Goal: Task Accomplishment & Management: Use online tool/utility

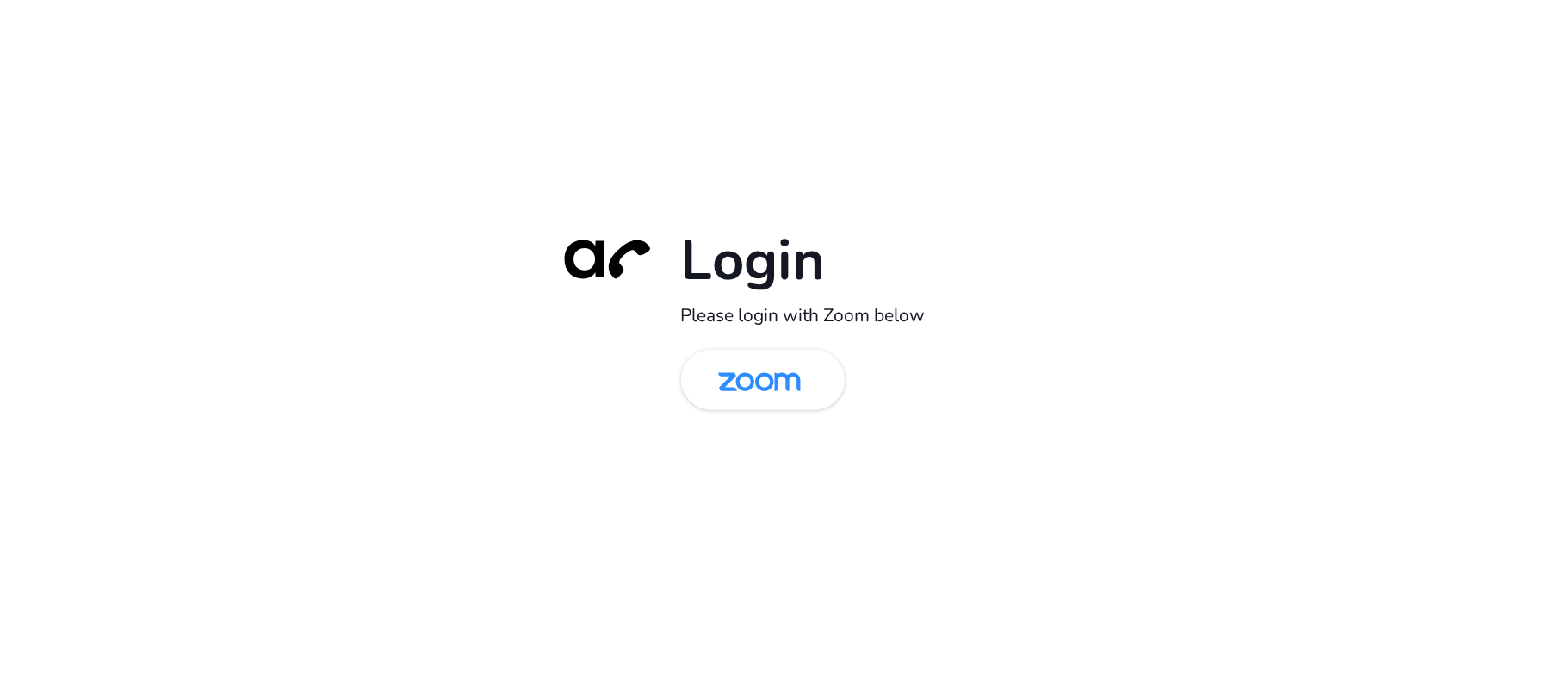
click at [773, 395] on img at bounding box center [759, 381] width 119 height 56
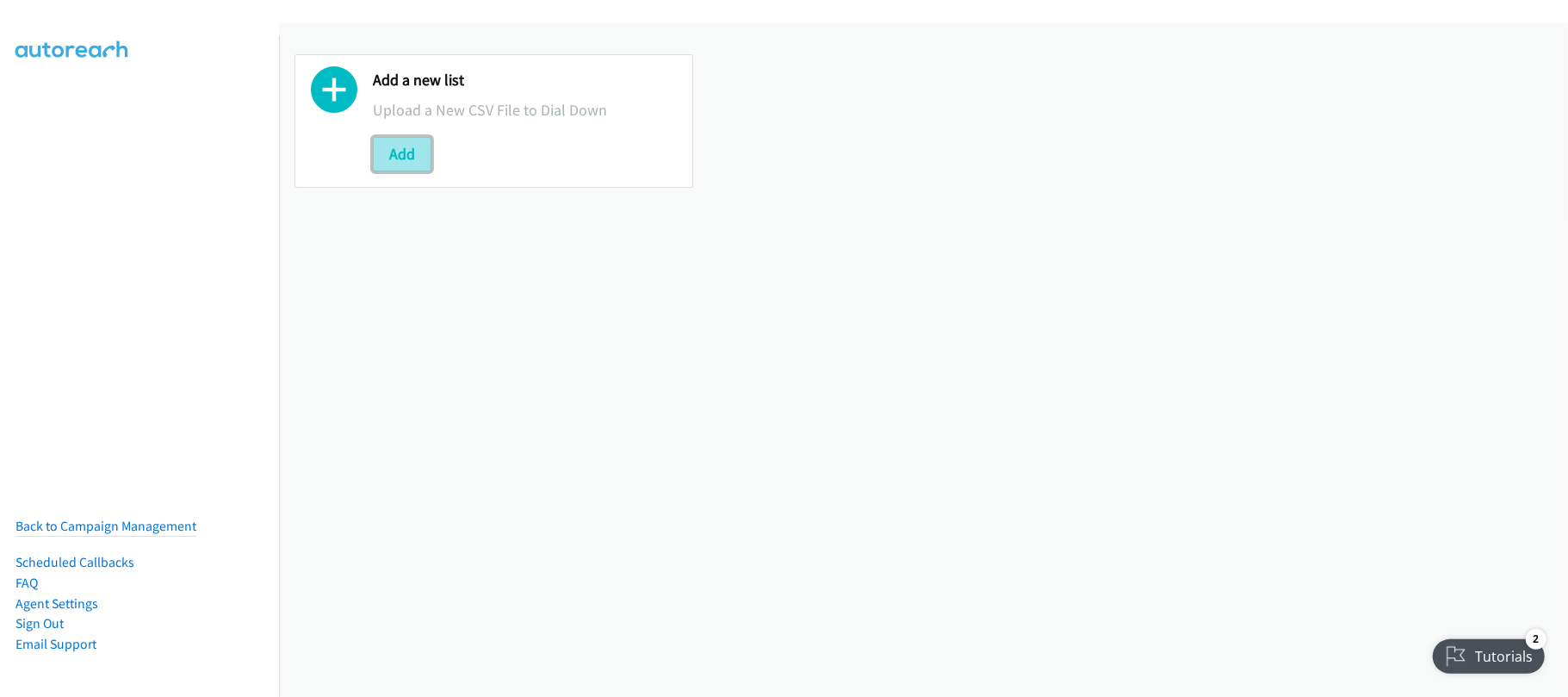
click at [425, 149] on button "Add" at bounding box center [401, 153] width 58 height 34
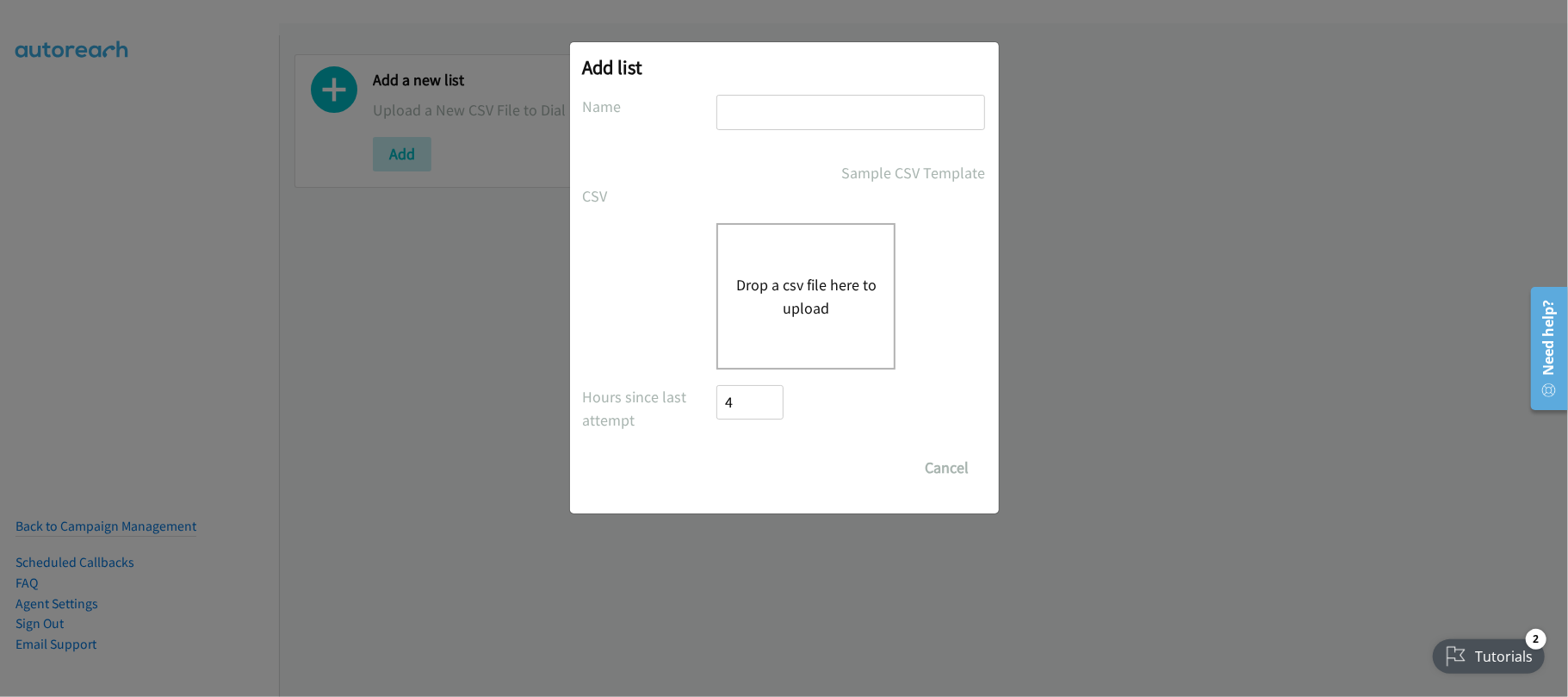
click at [890, 110] on input "text" at bounding box center [851, 112] width 269 height 35
type input "SE"
click at [817, 304] on button "Drop a csv file here to upload" at bounding box center [805, 296] width 141 height 46
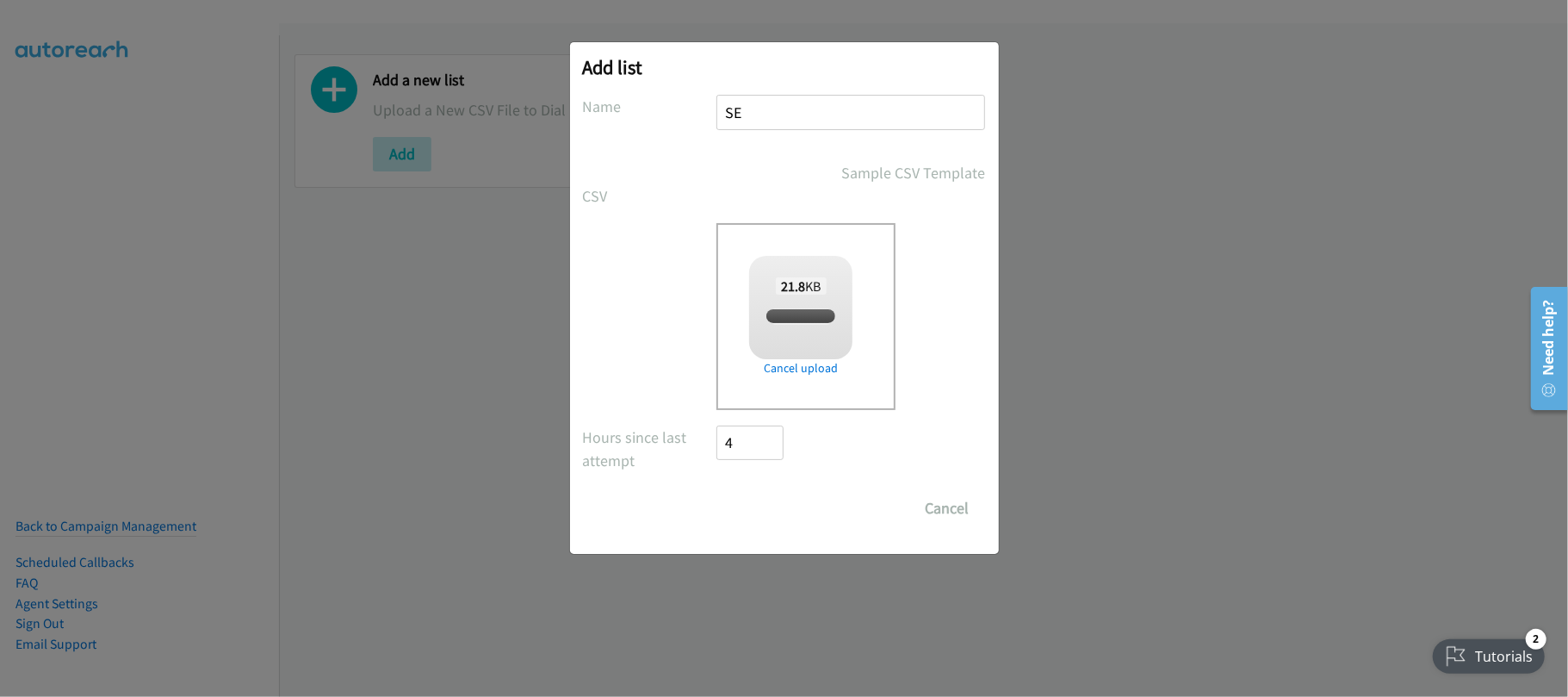
checkbox input "true"
click at [780, 493] on input "Save List" at bounding box center [763, 507] width 91 height 34
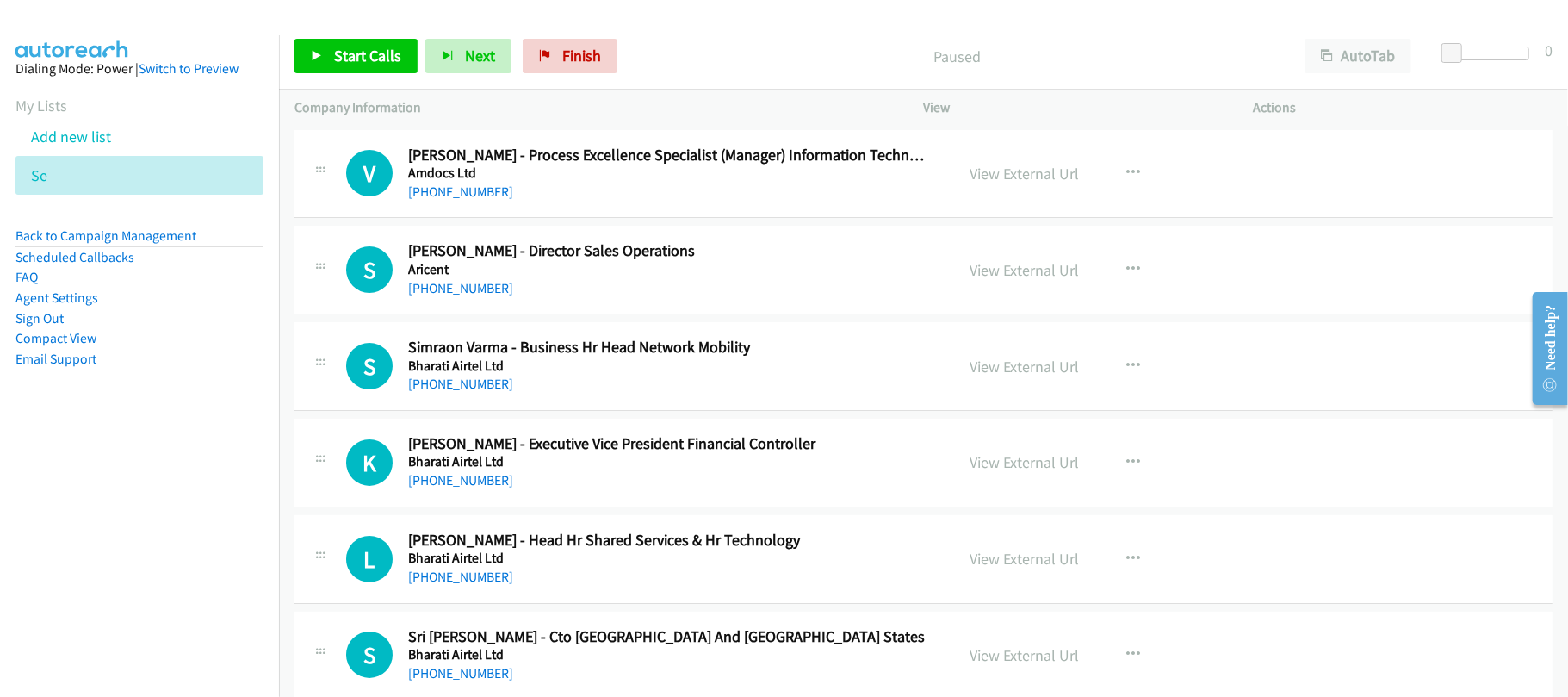
click at [1007, 182] on div "View External Url" at bounding box center [1025, 173] width 109 height 23
click at [1023, 177] on link "View External Url" at bounding box center [1025, 173] width 109 height 19
click at [475, 286] on link "+91 79 7122 1100" at bounding box center [461, 288] width 105 height 17
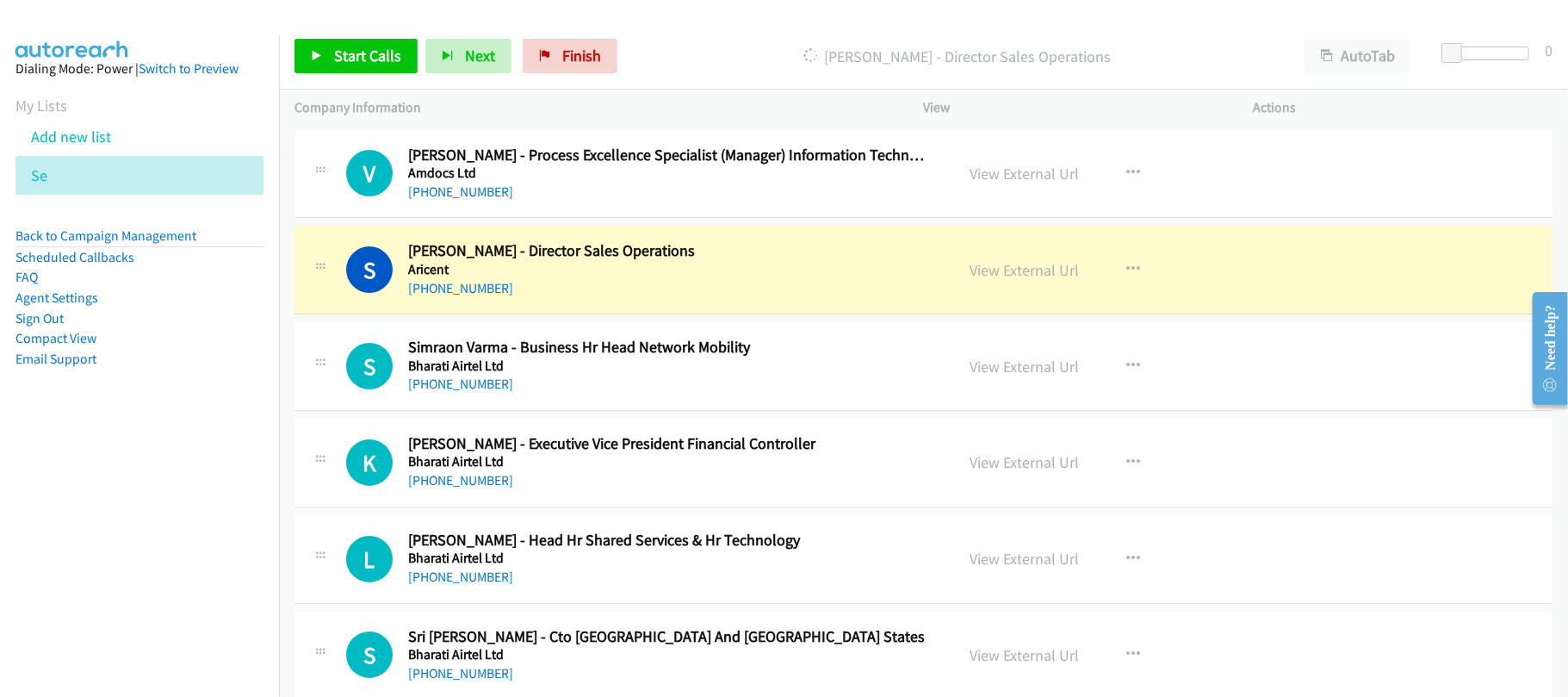
drag, startPoint x: 485, startPoint y: 381, endPoint x: 562, endPoint y: 373, distance: 77.4
click at [485, 381] on link "+91 88003 05576" at bounding box center [461, 384] width 105 height 17
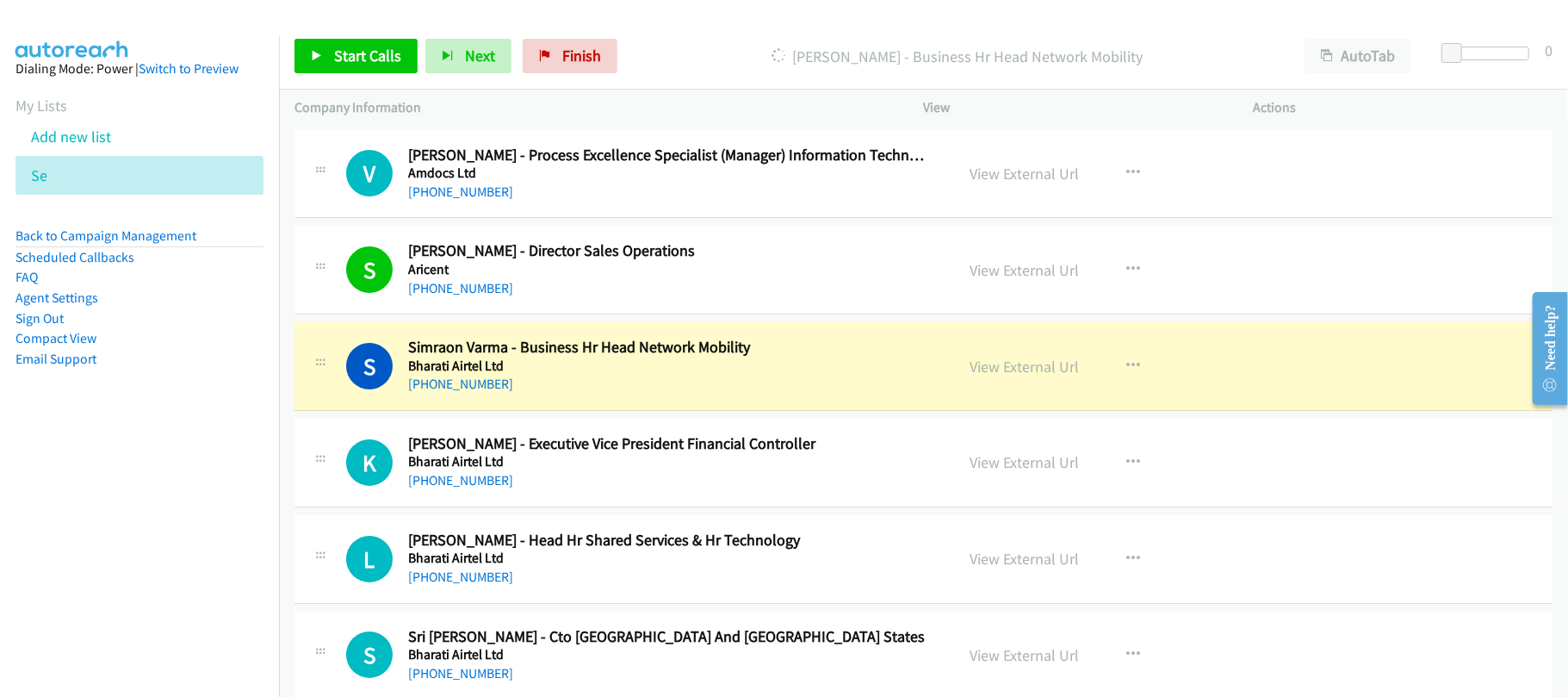
click at [547, 471] on div "+91 99102 12483" at bounding box center [669, 481] width 522 height 20
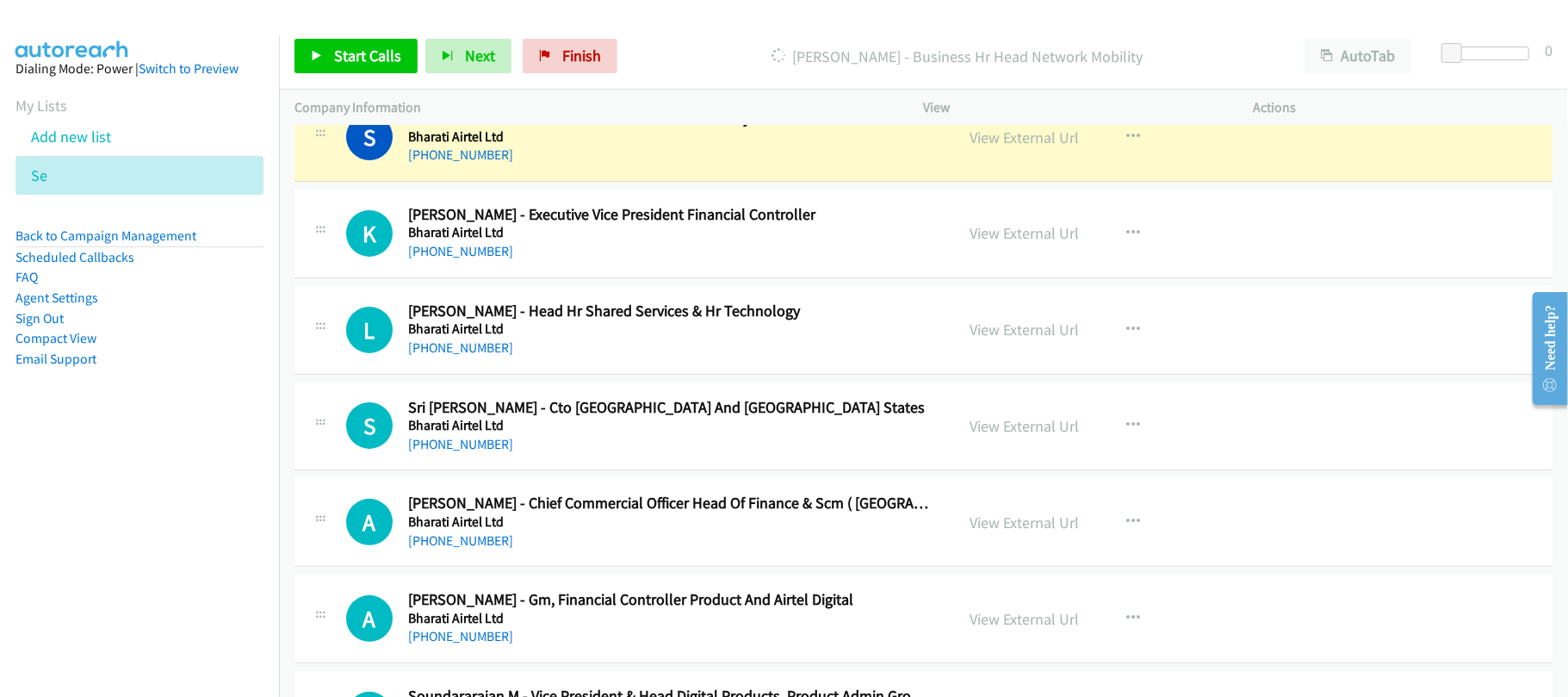
scroll to position [115, 0]
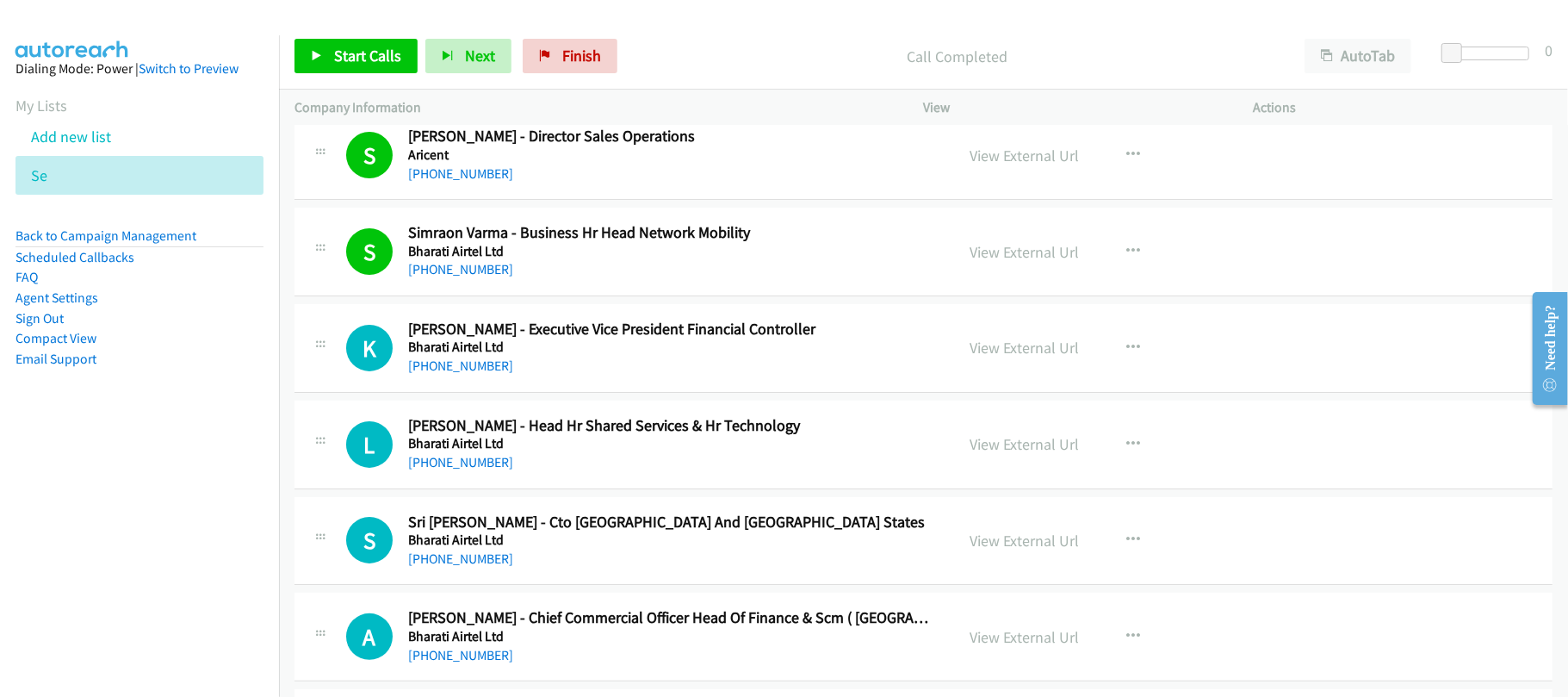
click at [479, 362] on link "+91 99102 12483" at bounding box center [461, 366] width 105 height 17
click at [563, 485] on div "L Callback Scheduled Lakhbeer S Anand - Head Hr Shared Services & Hr Technology…" at bounding box center [924, 445] width 1258 height 89
click at [481, 469] on link "+91 98290 04141" at bounding box center [461, 462] width 105 height 17
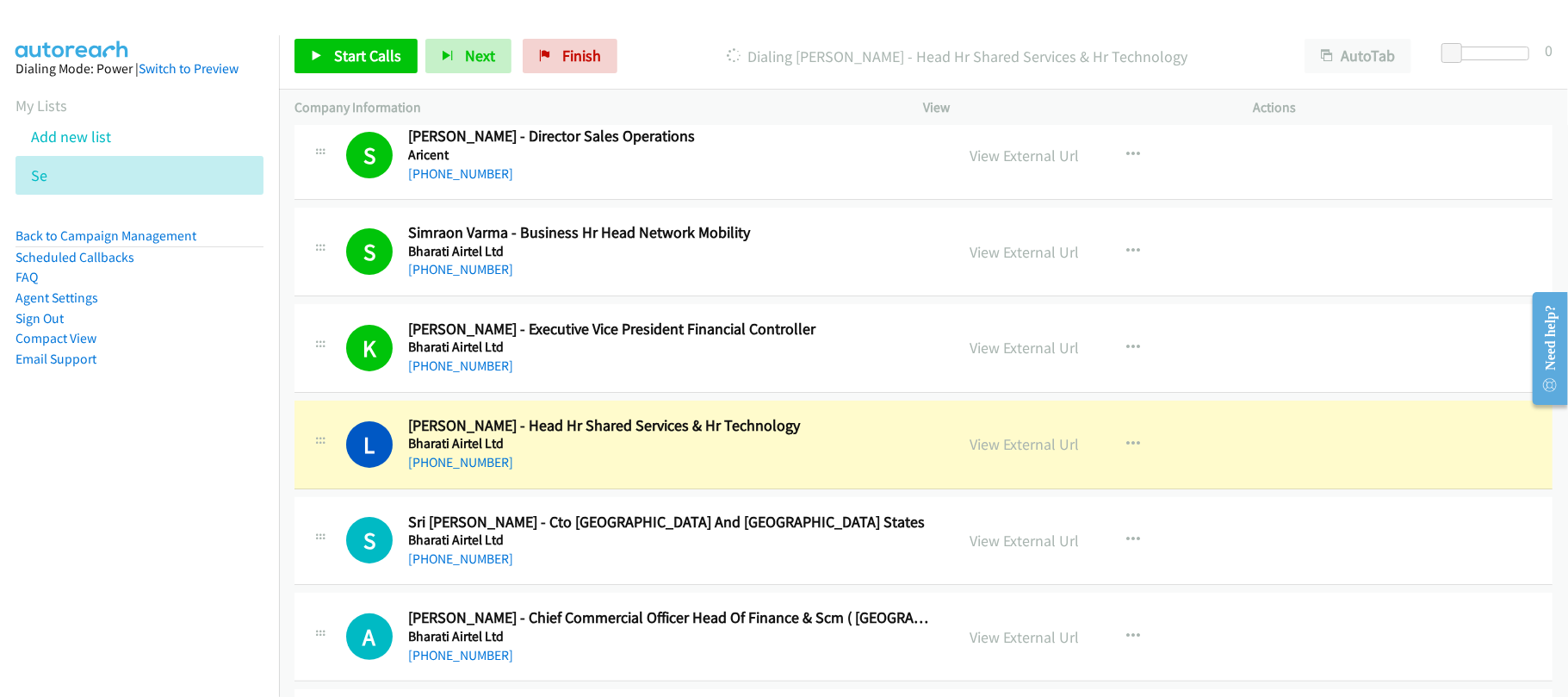
click at [537, 467] on div "+91 98290 04141" at bounding box center [669, 462] width 522 height 20
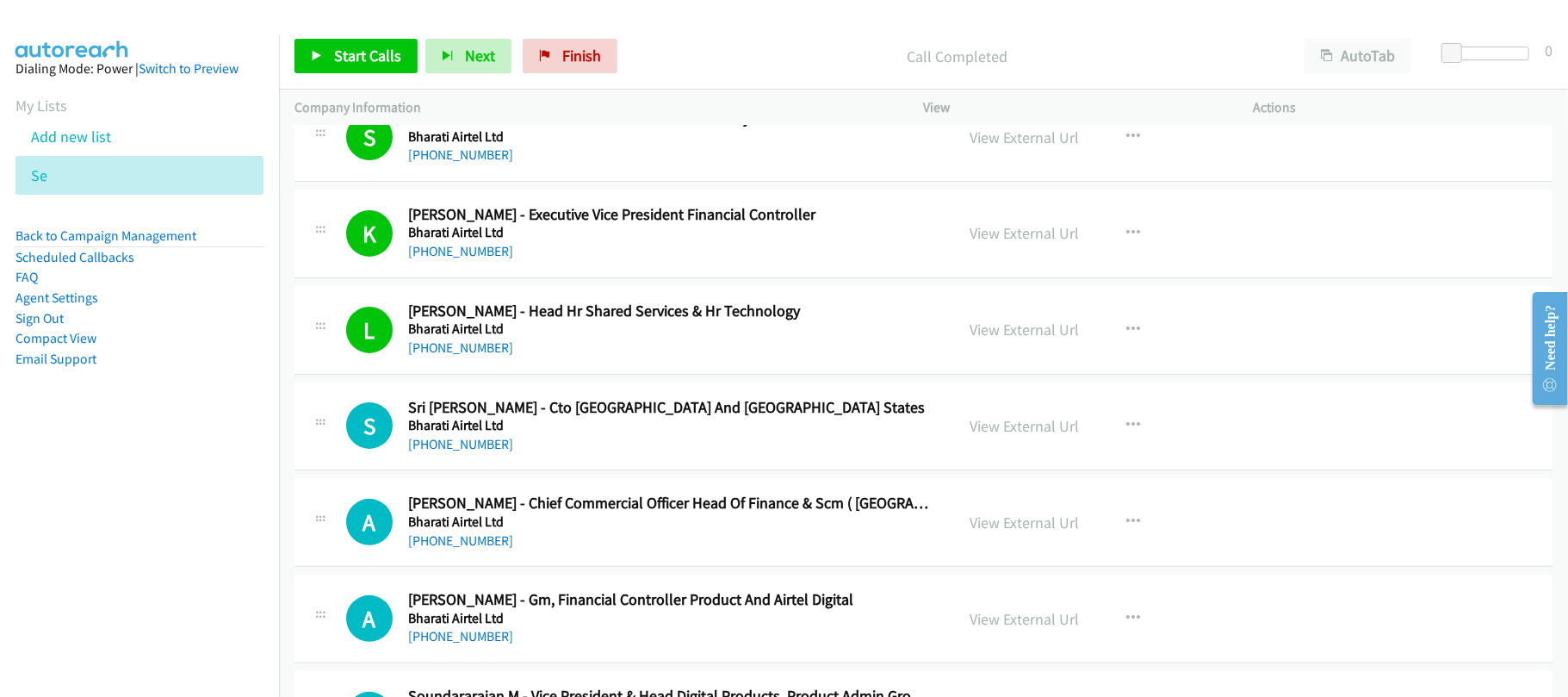
click at [569, 439] on div "+91 97068 18804" at bounding box center [669, 444] width 522 height 20
click at [487, 447] on link "+91 97068 18804" at bounding box center [461, 444] width 105 height 17
drag, startPoint x: 486, startPoint y: 429, endPoint x: 497, endPoint y: 425, distance: 11.7
click at [486, 429] on h5 "Bharati Airtel Ltd" at bounding box center [669, 425] width 522 height 18
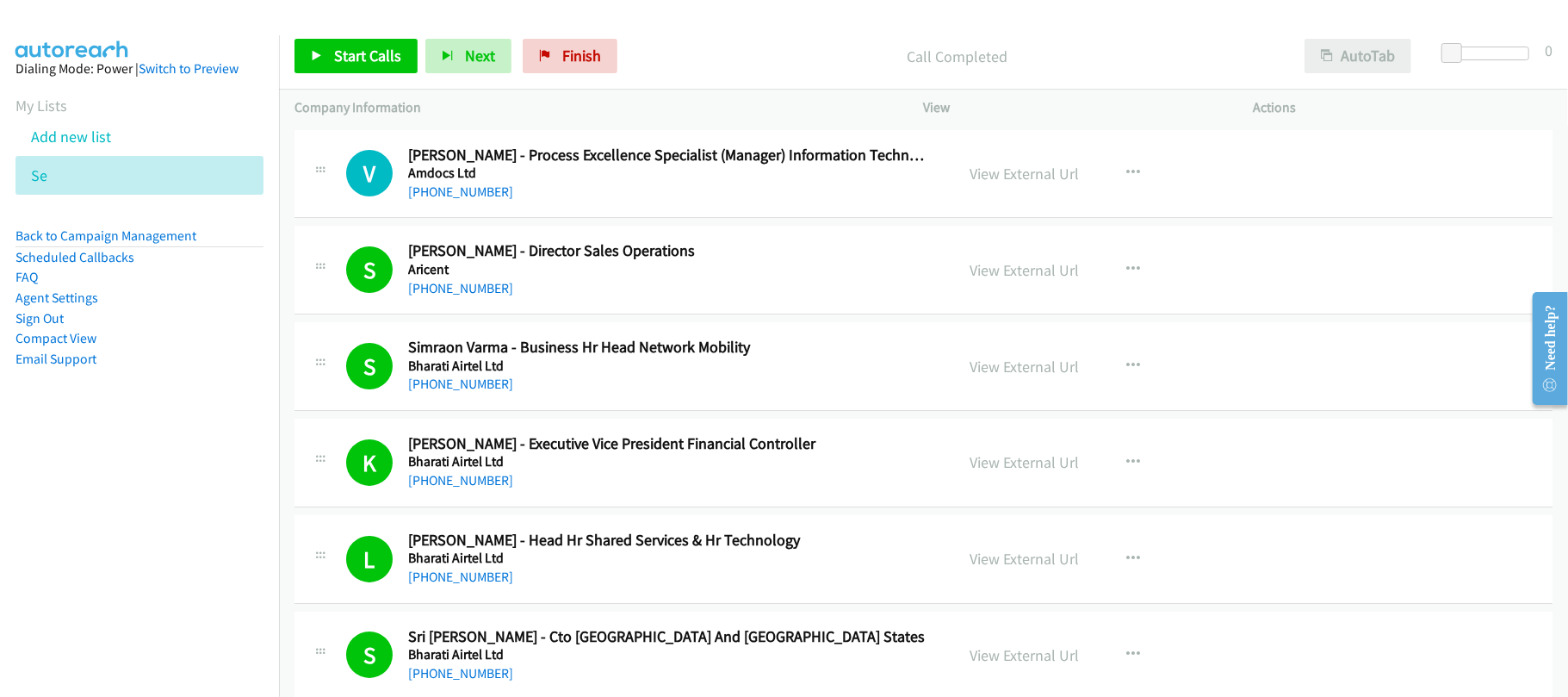
scroll to position [9408, 0]
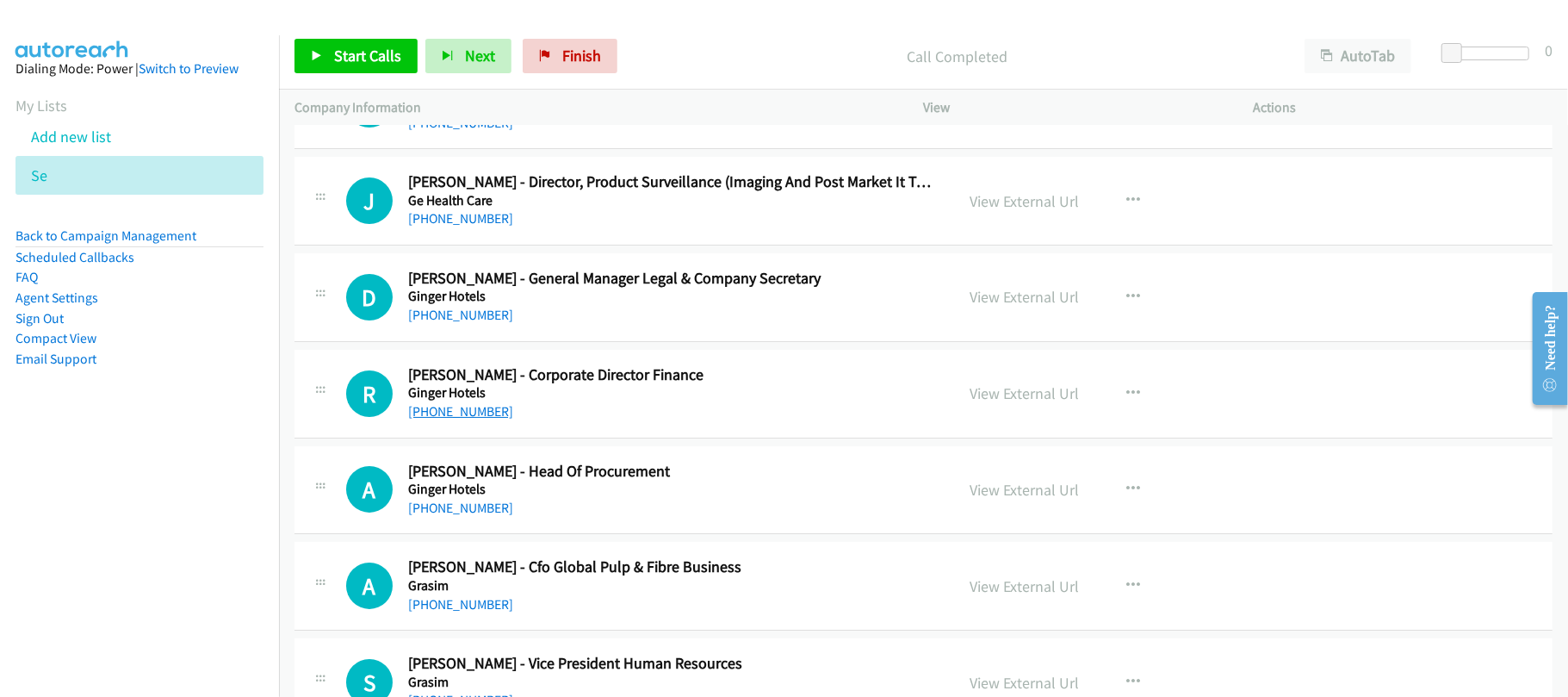
click at [473, 420] on link "+91 88002 07643" at bounding box center [461, 411] width 105 height 17
drag, startPoint x: 475, startPoint y: 528, endPoint x: 490, endPoint y: 523, distance: 15.8
click at [475, 516] on link "+91 70456 56571" at bounding box center [461, 507] width 105 height 17
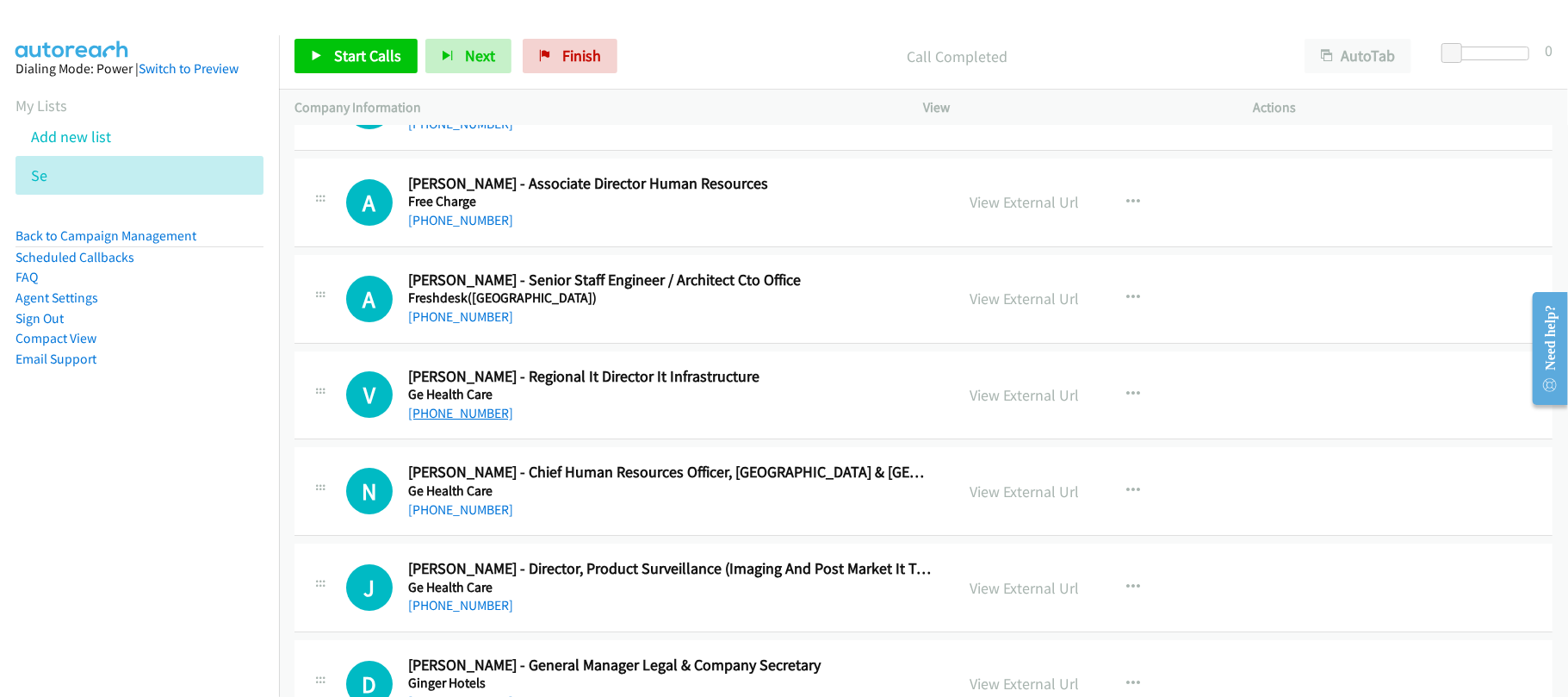
click at [448, 421] on link "+91 877 644 3114" at bounding box center [461, 413] width 105 height 17
click at [466, 228] on link "+91 97111 13022" at bounding box center [461, 220] width 105 height 17
drag, startPoint x: 610, startPoint y: 255, endPoint x: 741, endPoint y: 250, distance: 131.1
click at [610, 231] on div "+91 97111 13022" at bounding box center [669, 220] width 522 height 20
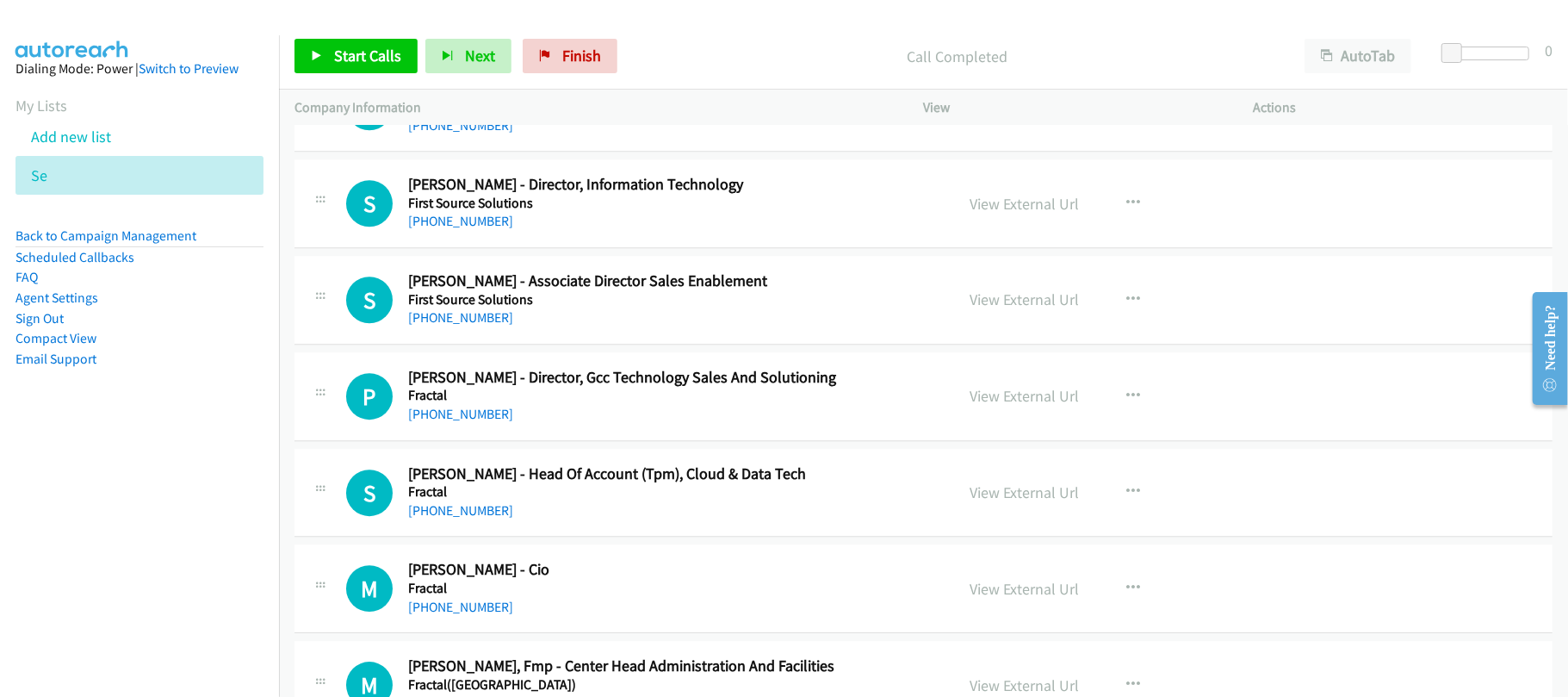
click at [443, 422] on link "+91 81253 48645" at bounding box center [461, 414] width 105 height 17
click at [577, 328] on div "+91 80663 36000" at bounding box center [669, 318] width 522 height 20
click at [481, 229] on link "+91 96779 99198" at bounding box center [461, 221] width 105 height 17
click at [629, 232] on div "+91 96779 99198" at bounding box center [669, 221] width 522 height 20
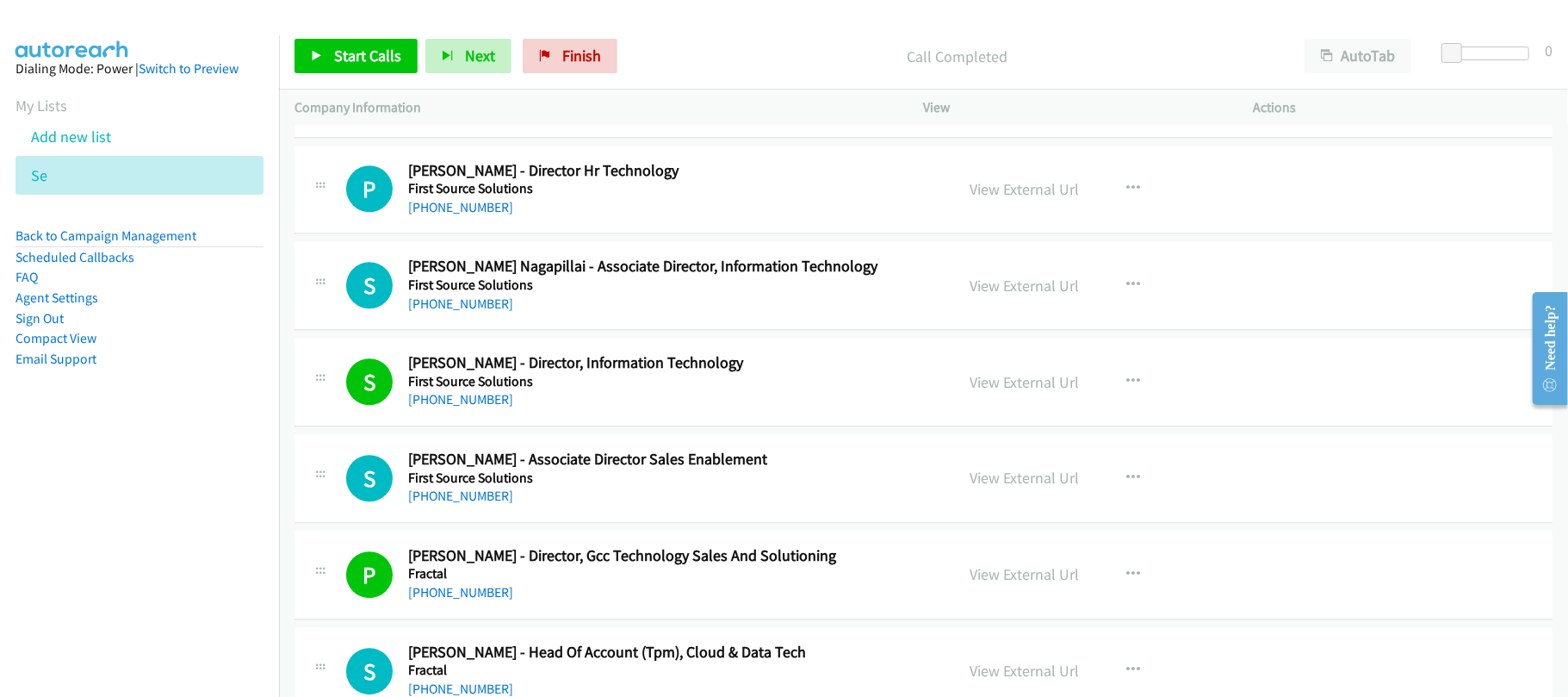
scroll to position [8116, 0]
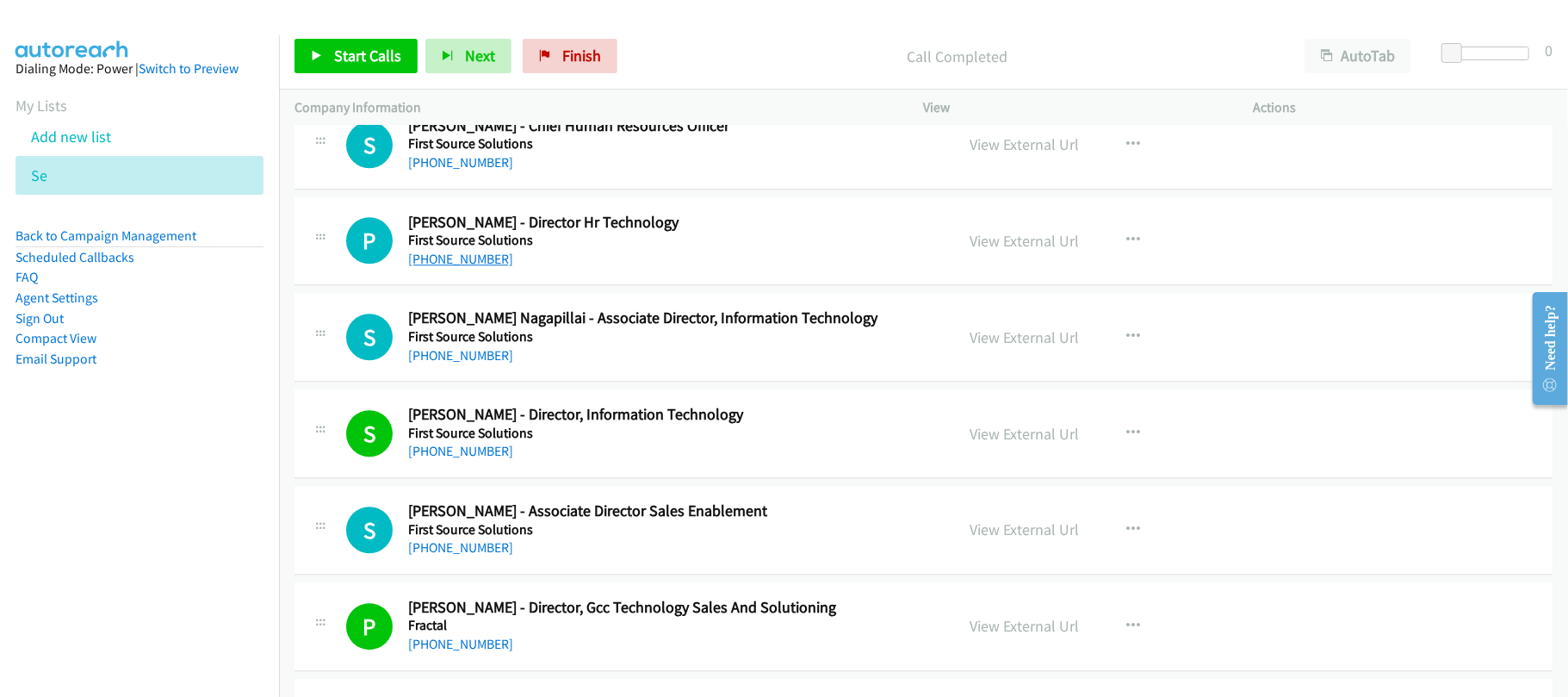
click at [493, 267] on link "+91 80502 87169" at bounding box center [461, 259] width 105 height 17
click at [618, 286] on div "P Callback Scheduled Pradeep Sasidharan - Director Hr Technology First Source S…" at bounding box center [924, 241] width 1258 height 89
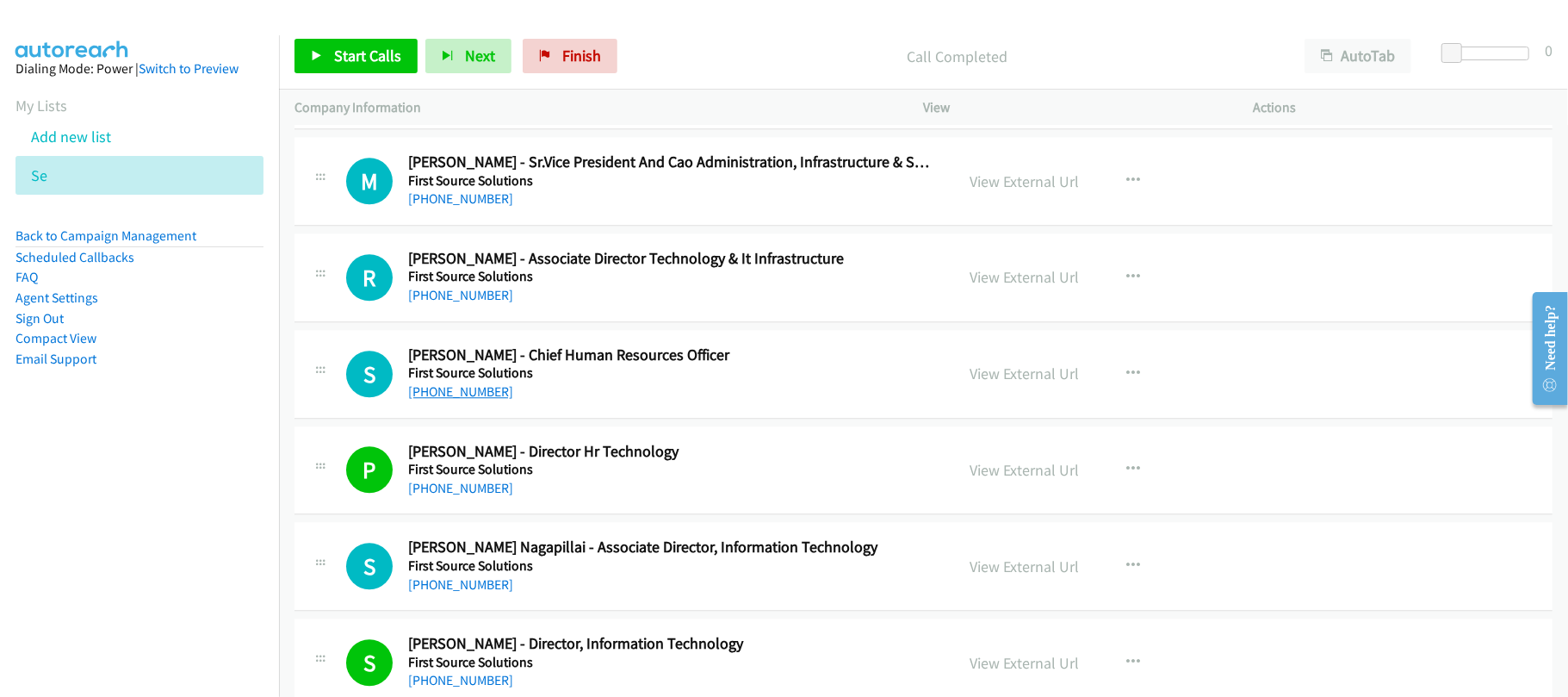
click at [462, 399] on link "+91 96191 99005" at bounding box center [461, 392] width 105 height 17
click at [534, 285] on h5 "First Source Solutions" at bounding box center [669, 276] width 522 height 18
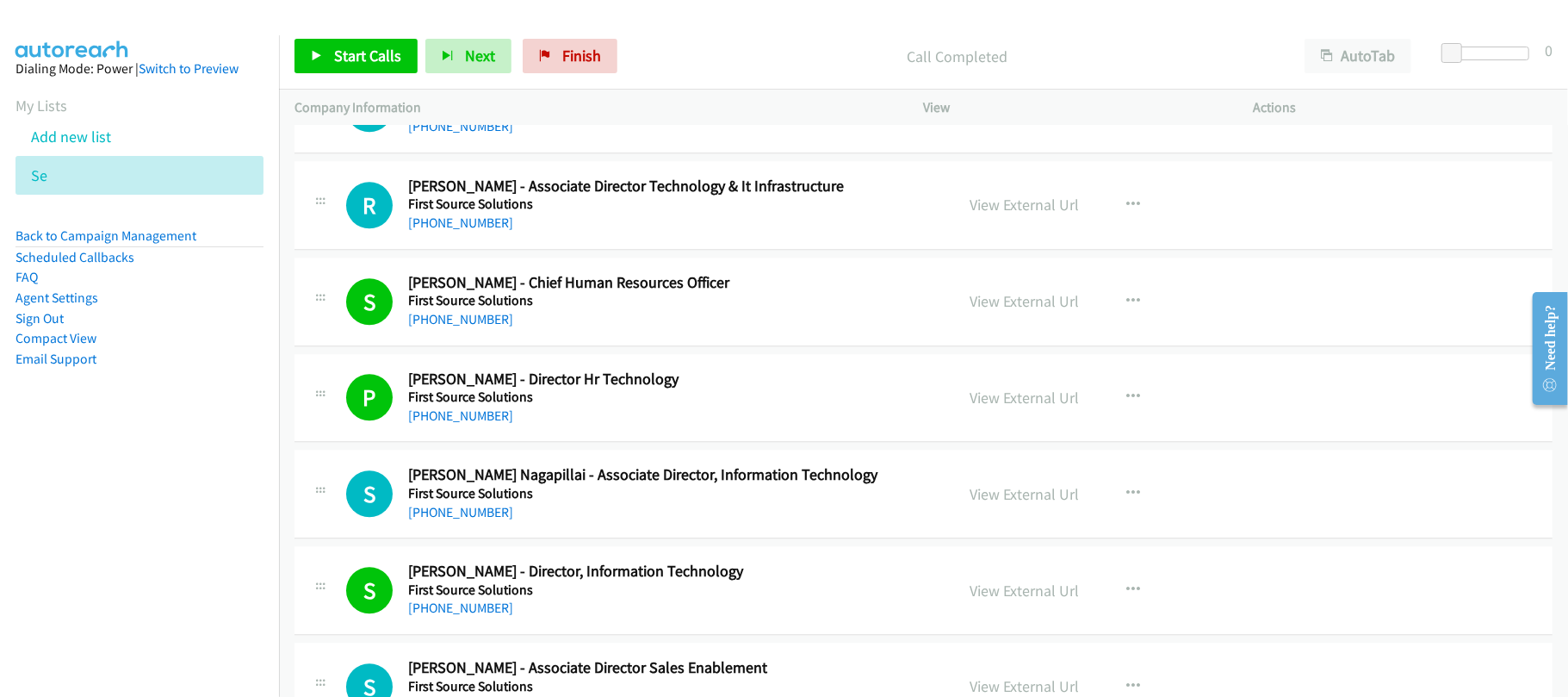
scroll to position [7283, 0]
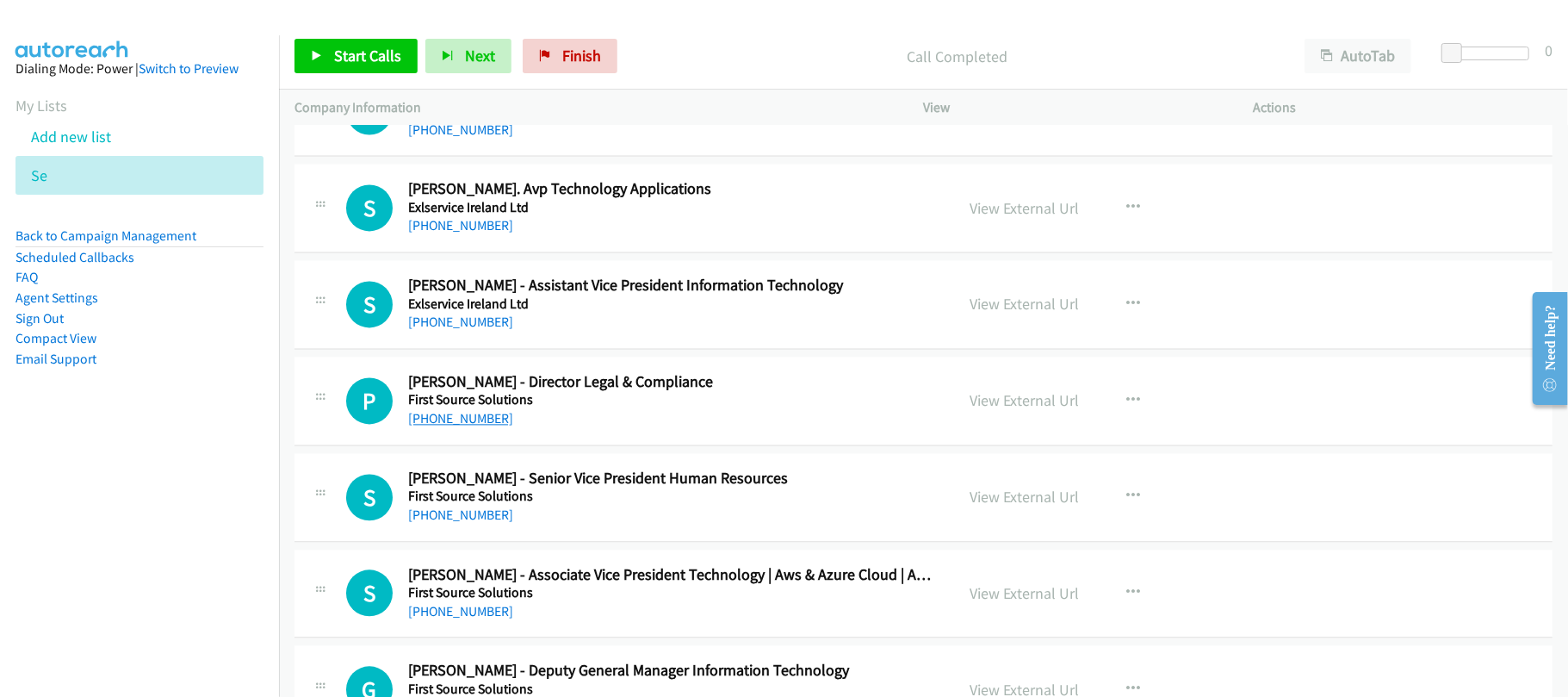
click at [484, 426] on link "+91 88613 77733" at bounding box center [461, 418] width 105 height 17
click at [491, 426] on link "+91 88613 77733" at bounding box center [461, 418] width 105 height 17
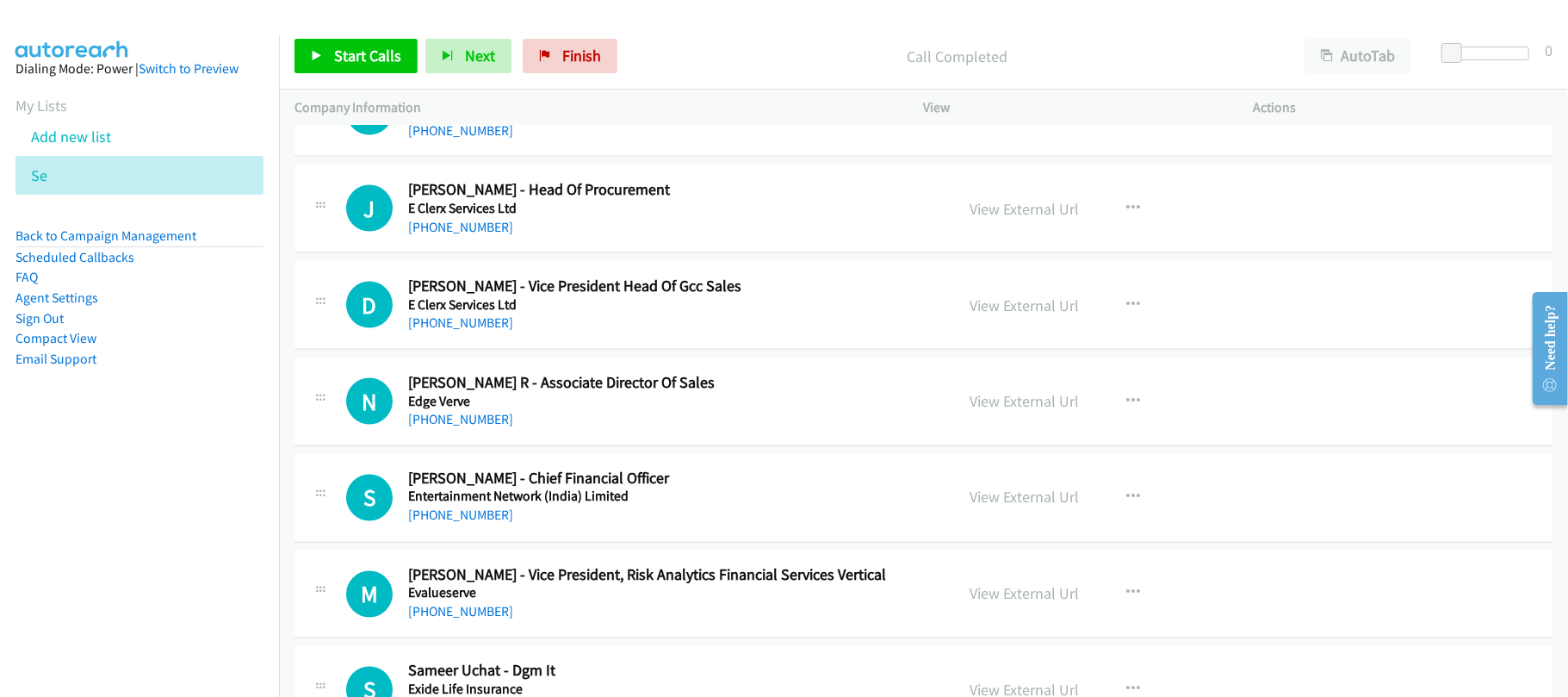
scroll to position [6125, 0]
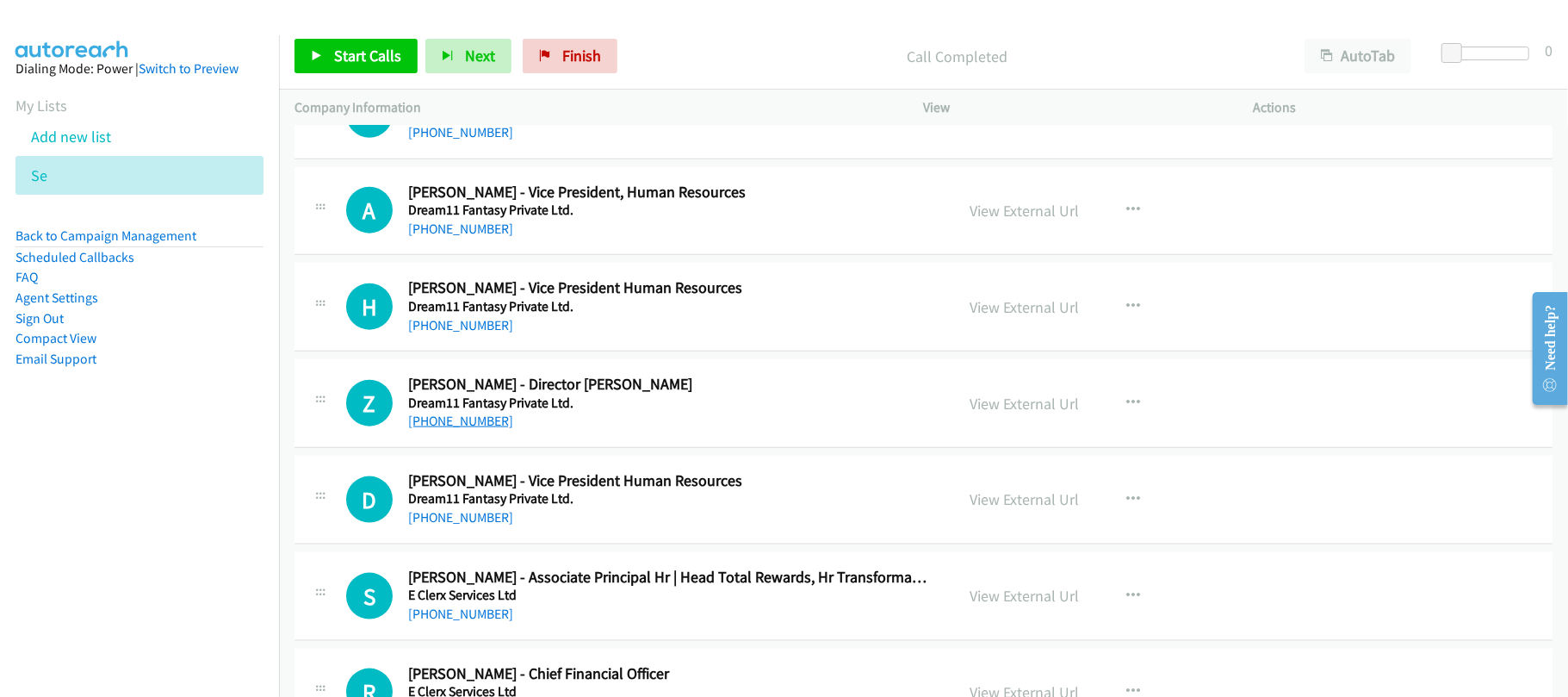
drag, startPoint x: 484, startPoint y: 449, endPoint x: 475, endPoint y: 441, distance: 12.0
click at [470, 429] on link "+91 91672 64040" at bounding box center [461, 421] width 105 height 17
click at [198, 455] on nav "Dialing Mode: Power | Switch to Preview My Lists Add new list Se Back to Campai…" at bounding box center [140, 384] width 280 height 697
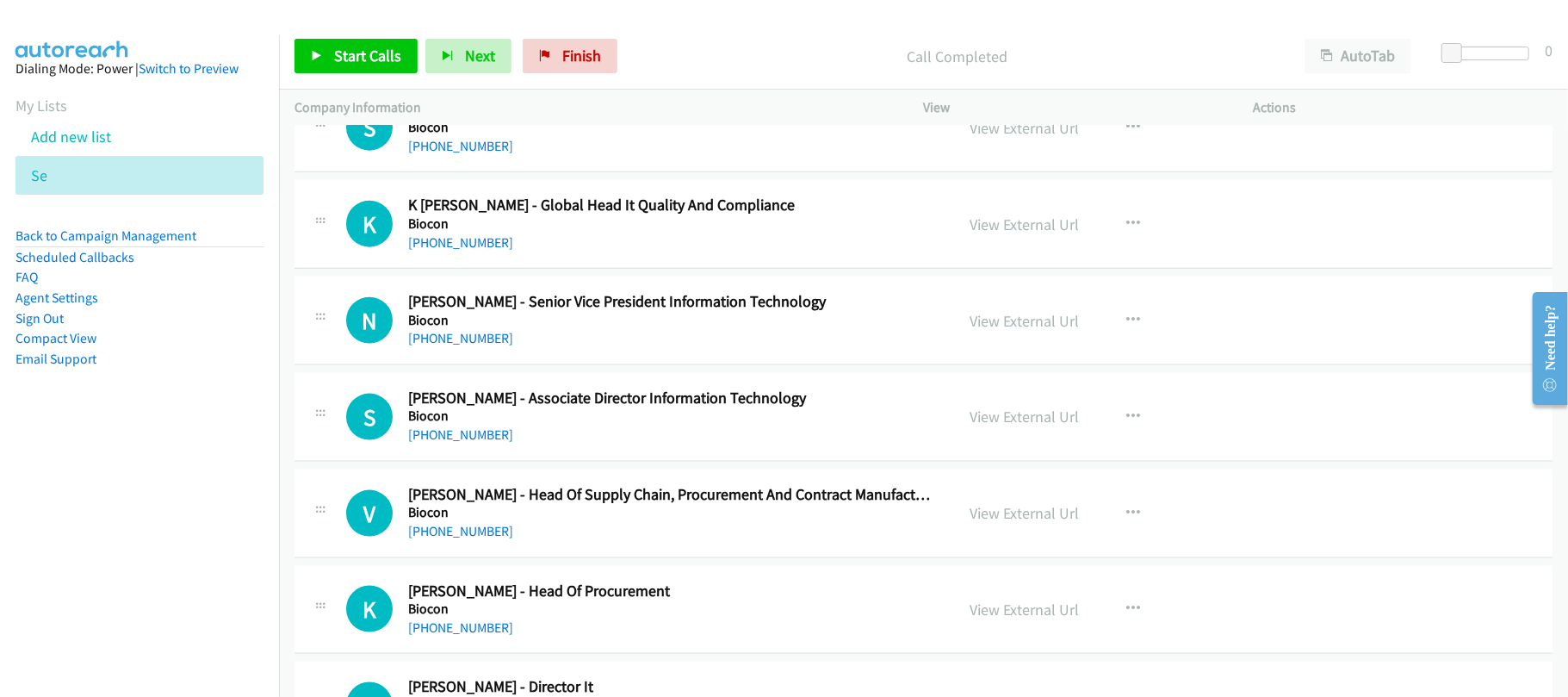
scroll to position [1876, 0]
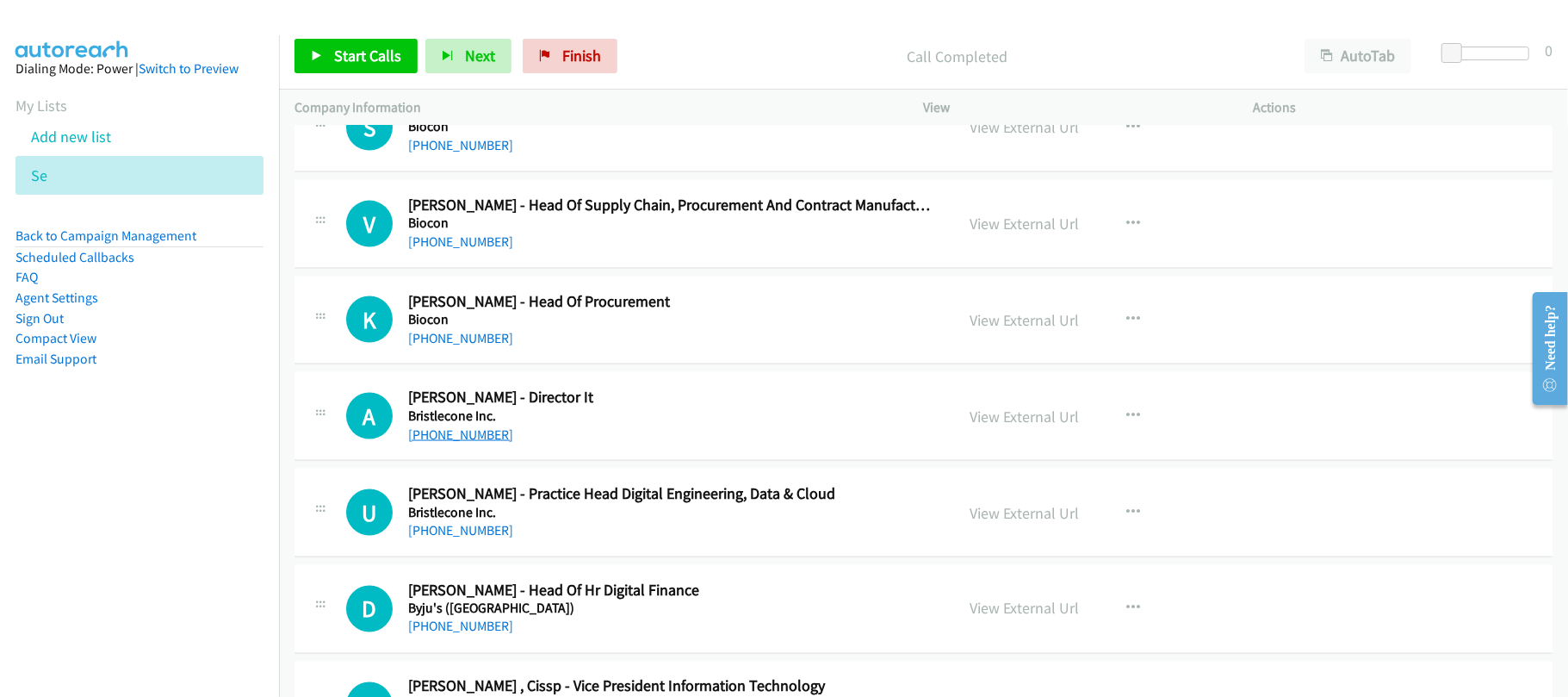
click at [486, 433] on link "+91 99673 64066" at bounding box center [461, 434] width 105 height 17
click at [629, 408] on h2 "Abhir Joshi - Director It" at bounding box center [669, 397] width 522 height 19
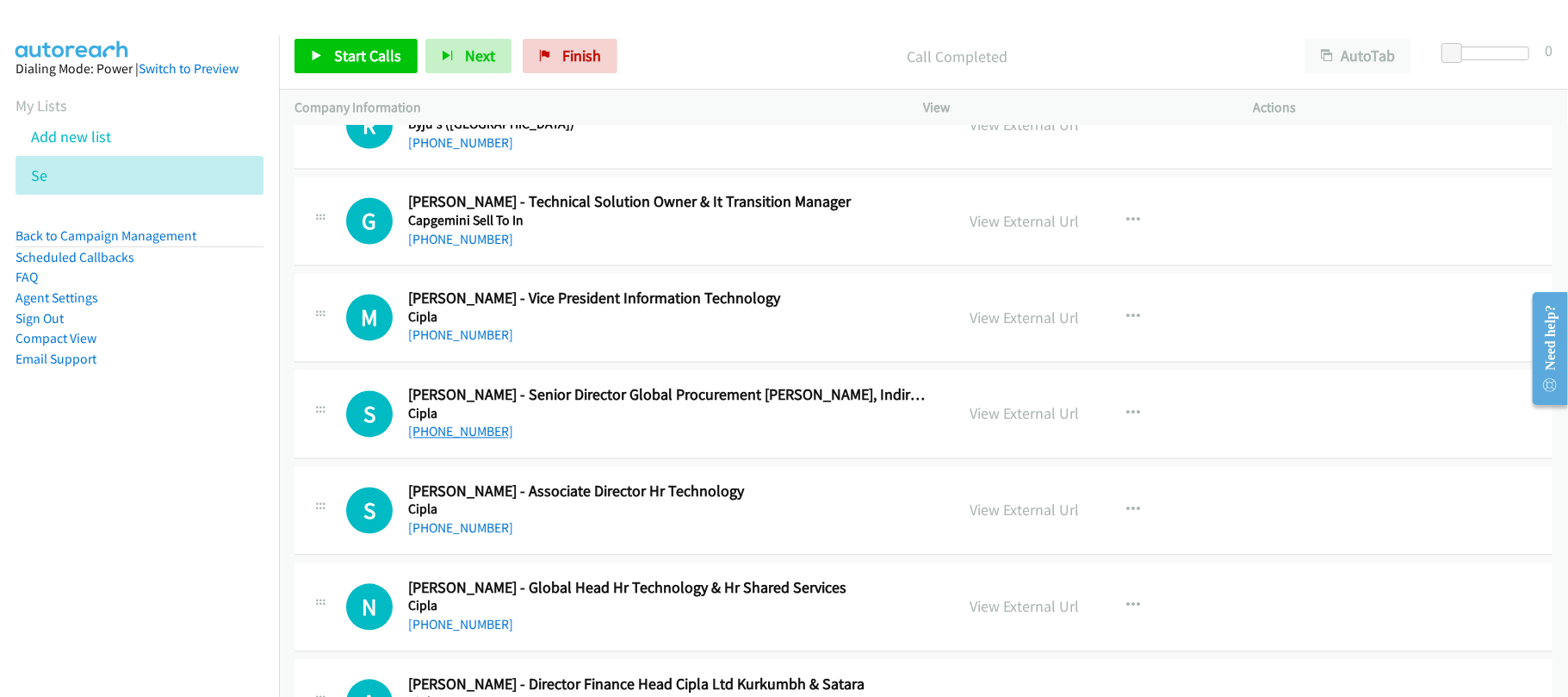
click at [469, 434] on link "+91 96195 94403" at bounding box center [461, 431] width 105 height 17
click at [641, 442] on div "+91 96195 94403" at bounding box center [669, 431] width 522 height 20
click at [466, 431] on link "+91 96195 94403" at bounding box center [461, 431] width 105 height 17
click at [559, 459] on div "S Callback Scheduled Swapneel Bhat - Senior Director Global Procurement Coe, In…" at bounding box center [924, 414] width 1258 height 89
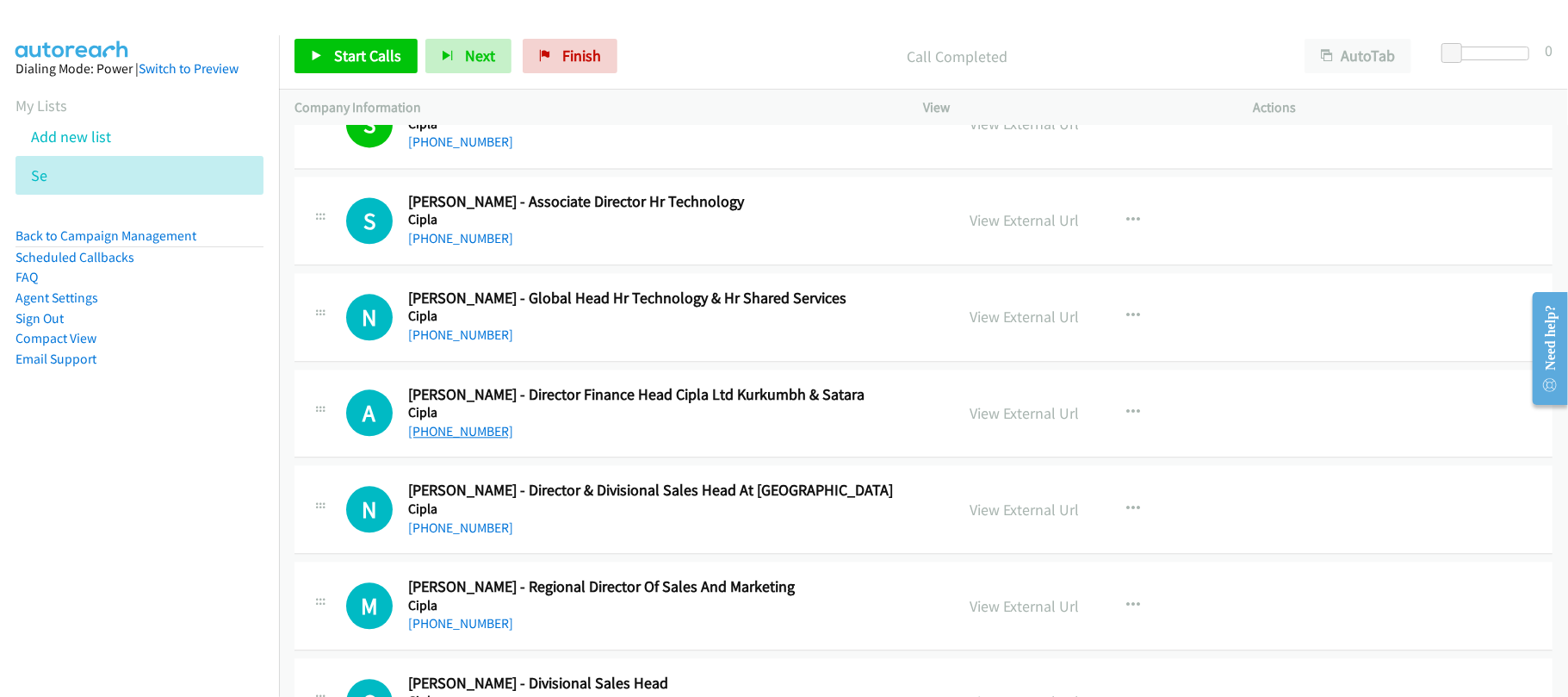
click at [449, 437] on link "+91 99305 91853" at bounding box center [461, 431] width 105 height 17
click at [427, 532] on link "+91 99208 91811" at bounding box center [461, 528] width 105 height 17
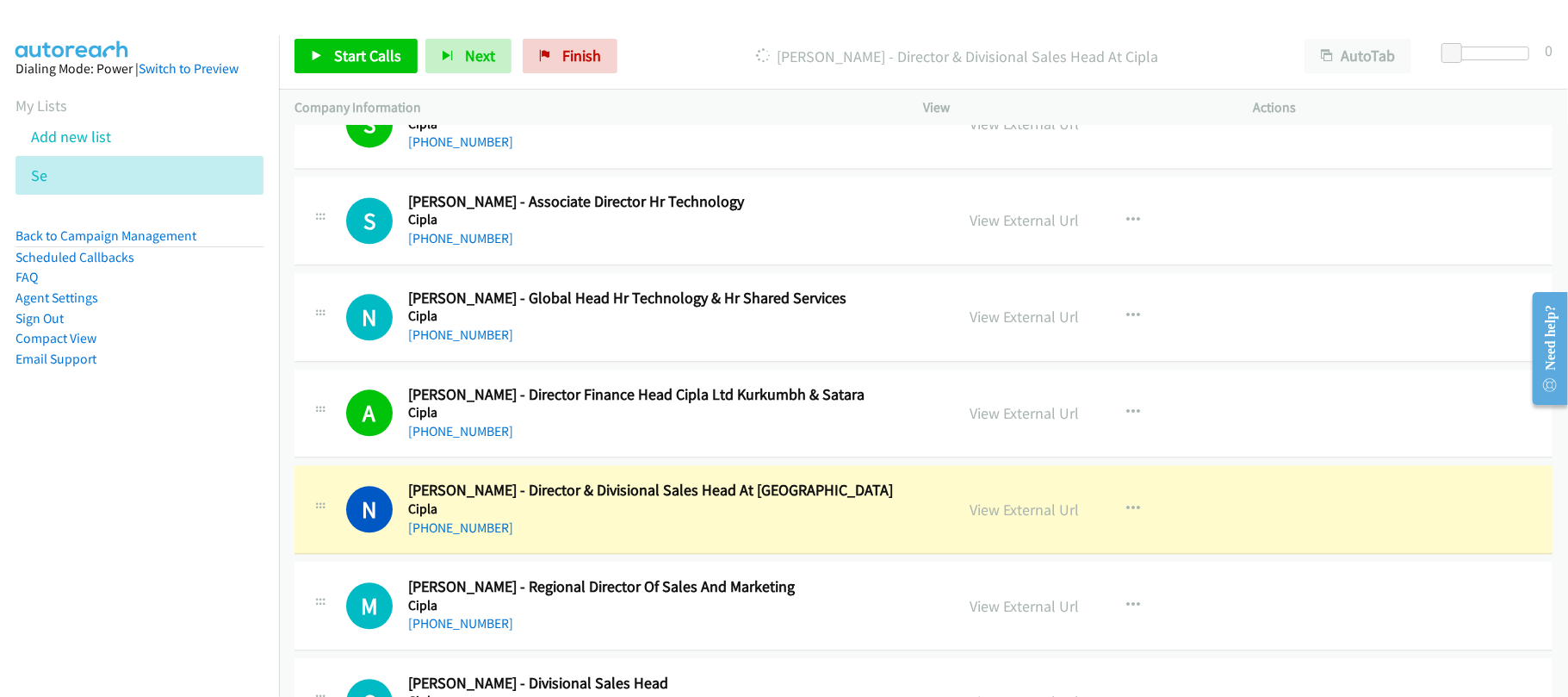
click at [567, 534] on div "+91 99208 91811" at bounding box center [669, 528] width 522 height 20
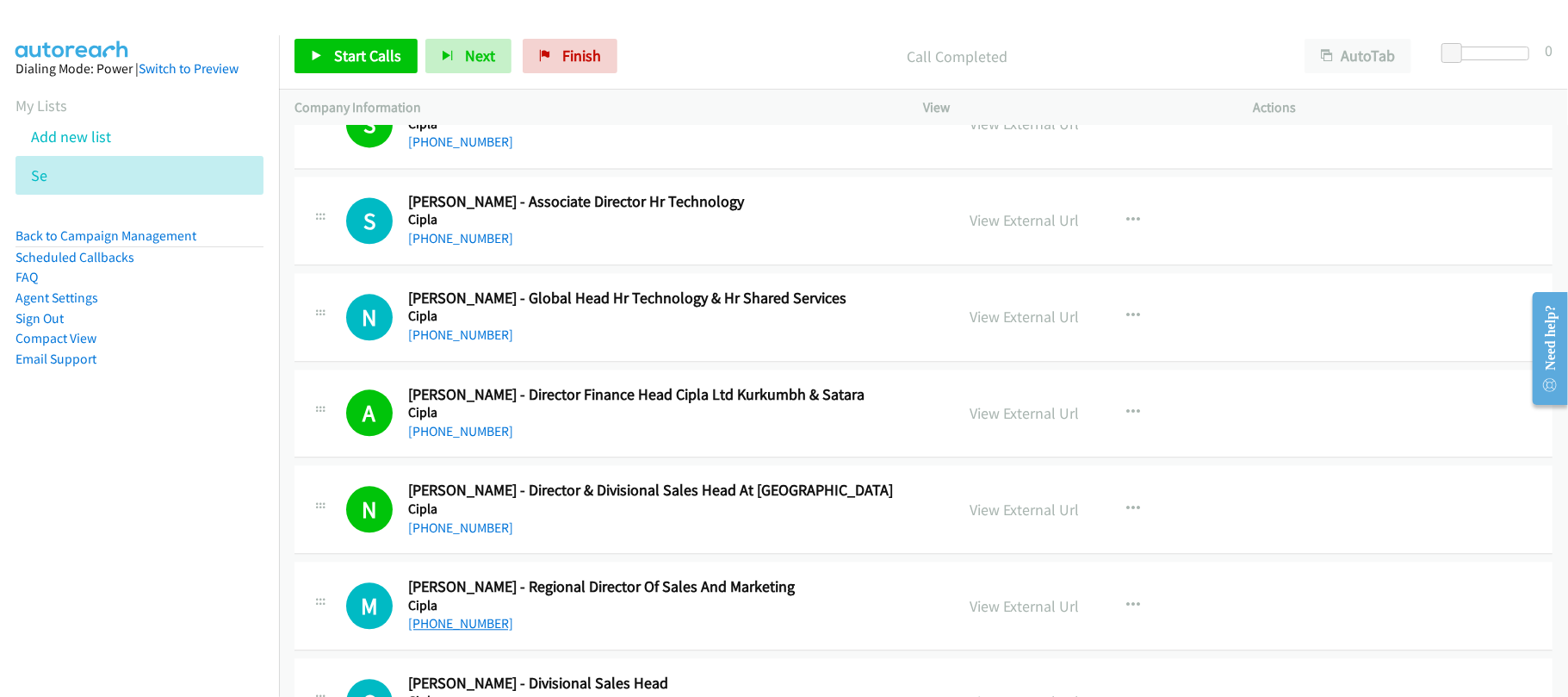
click at [472, 631] on link "+91 87556 05555" at bounding box center [461, 623] width 105 height 17
click at [475, 627] on link "+91 87556 05555" at bounding box center [461, 623] width 105 height 17
click at [166, 413] on aside "Dialing Mode: Power | Switch to Preview My Lists Add new list Se Back to Campai…" at bounding box center [140, 240] width 279 height 411
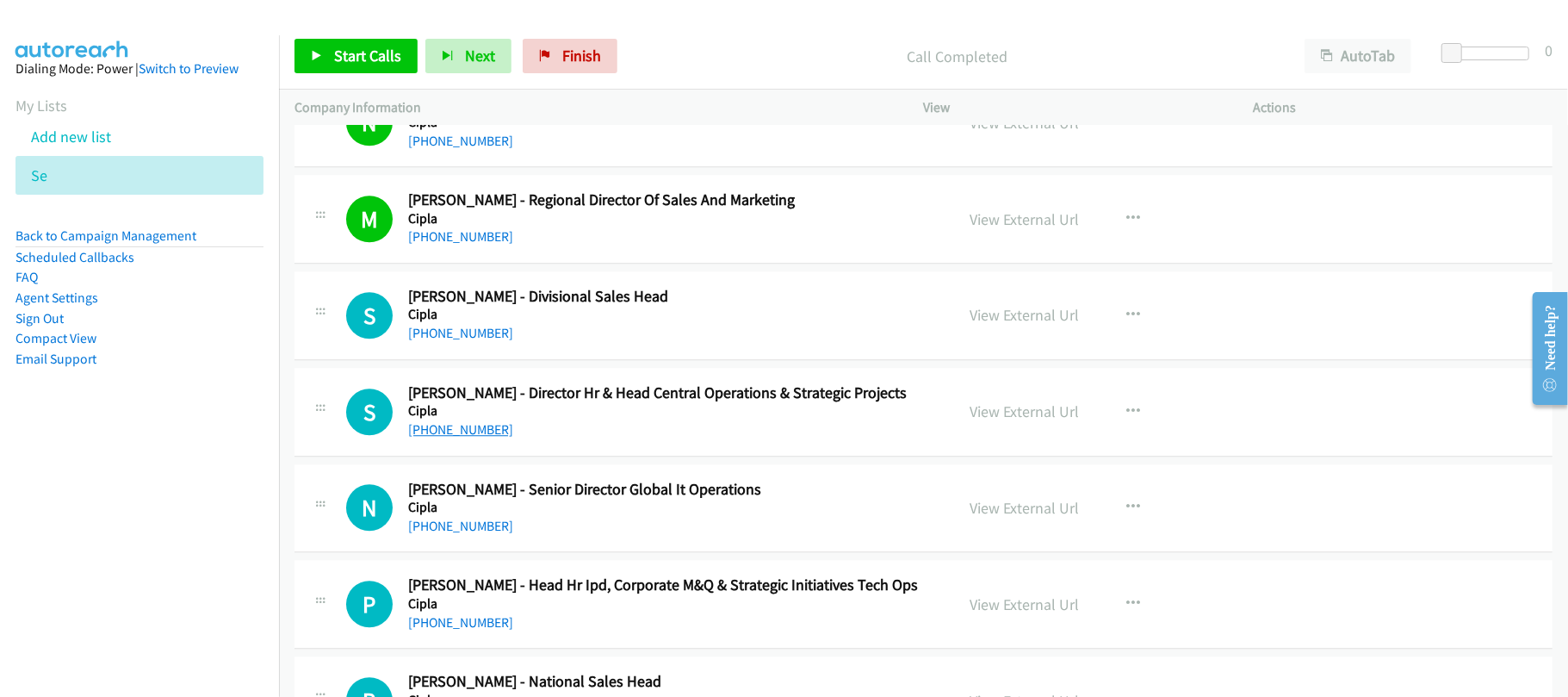
click at [459, 437] on link "+91 76657 86909" at bounding box center [461, 429] width 105 height 17
click at [533, 514] on h5 "Cipla" at bounding box center [669, 507] width 522 height 18
click at [452, 527] on link "+91 96111 34545" at bounding box center [461, 526] width 105 height 17
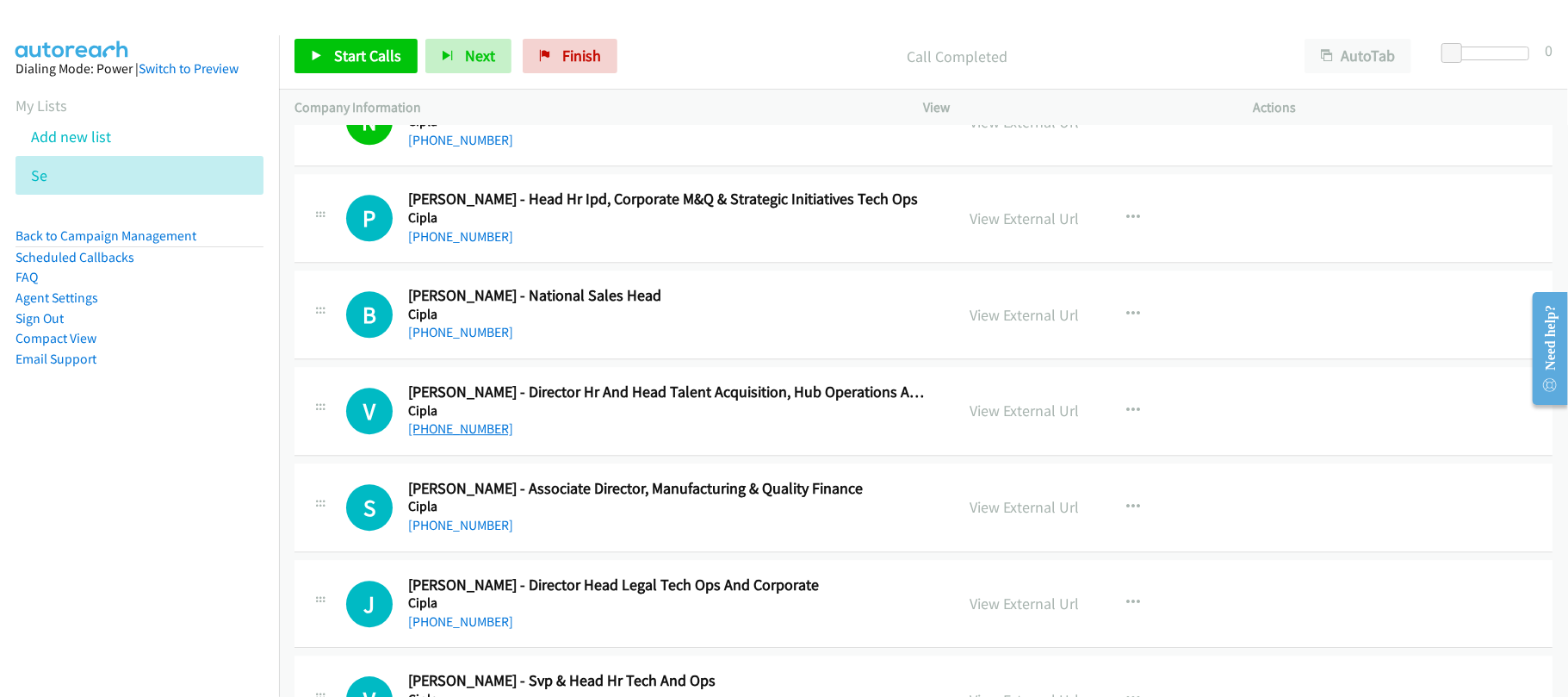
click at [476, 435] on link "+91 70453 75499" at bounding box center [461, 429] width 105 height 17
click at [533, 534] on div "+91 99302 36974" at bounding box center [669, 525] width 522 height 20
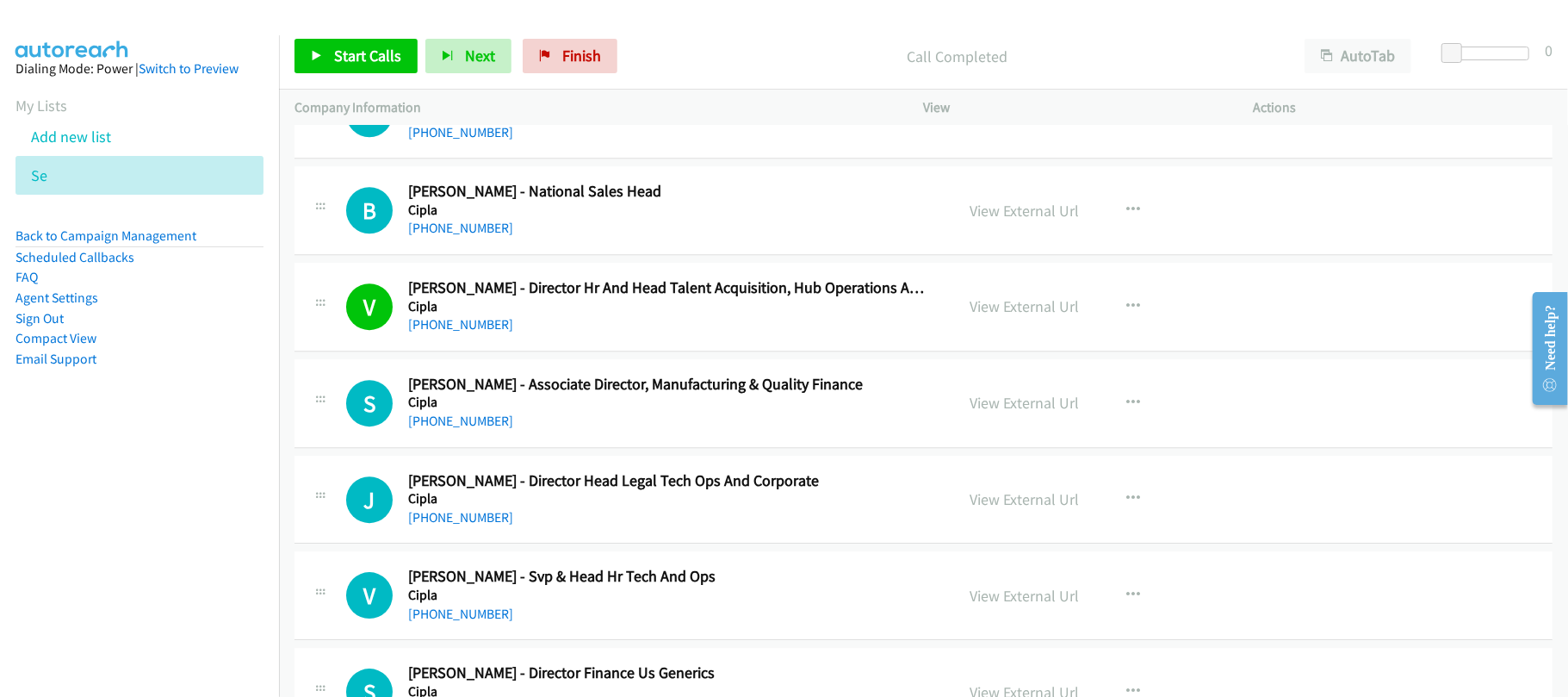
scroll to position [3844, 0]
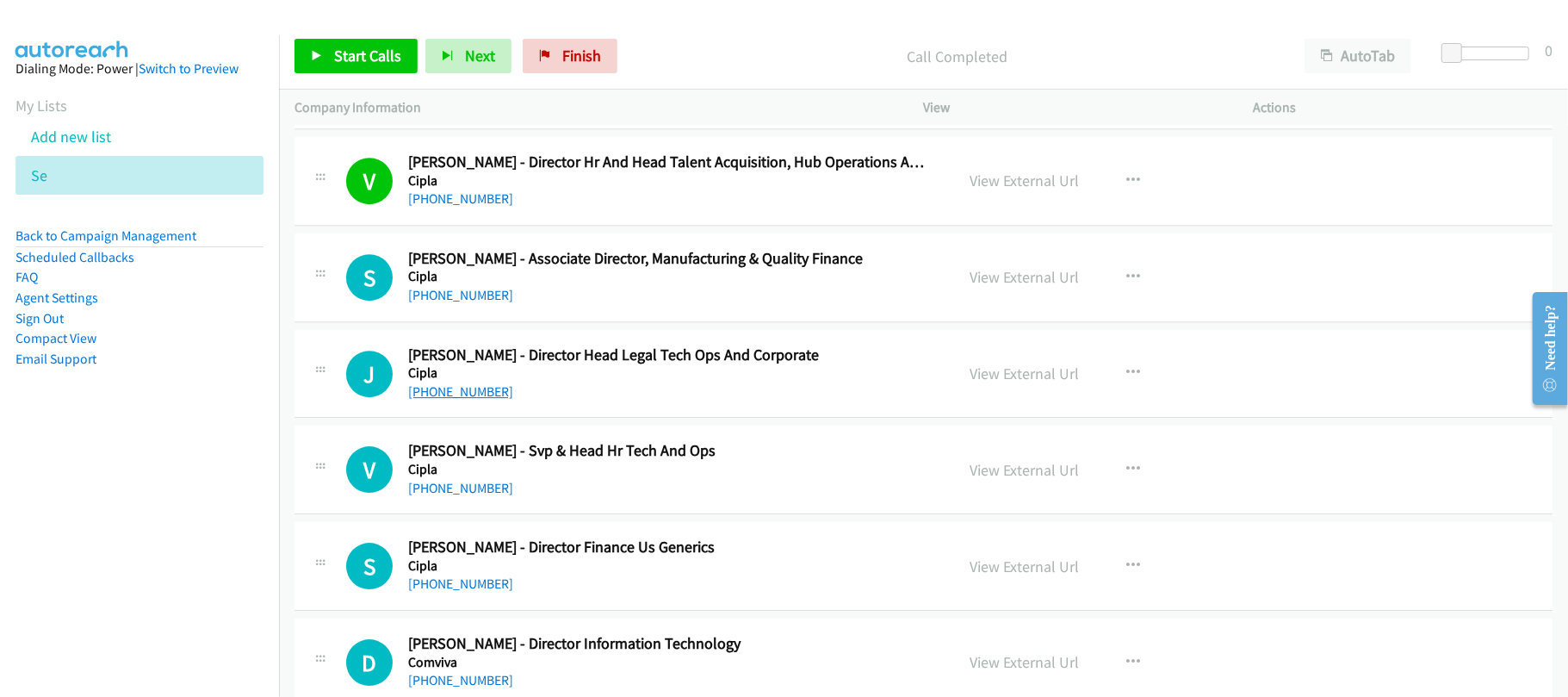
click at [486, 399] on link "+91 98191 18696" at bounding box center [461, 392] width 105 height 17
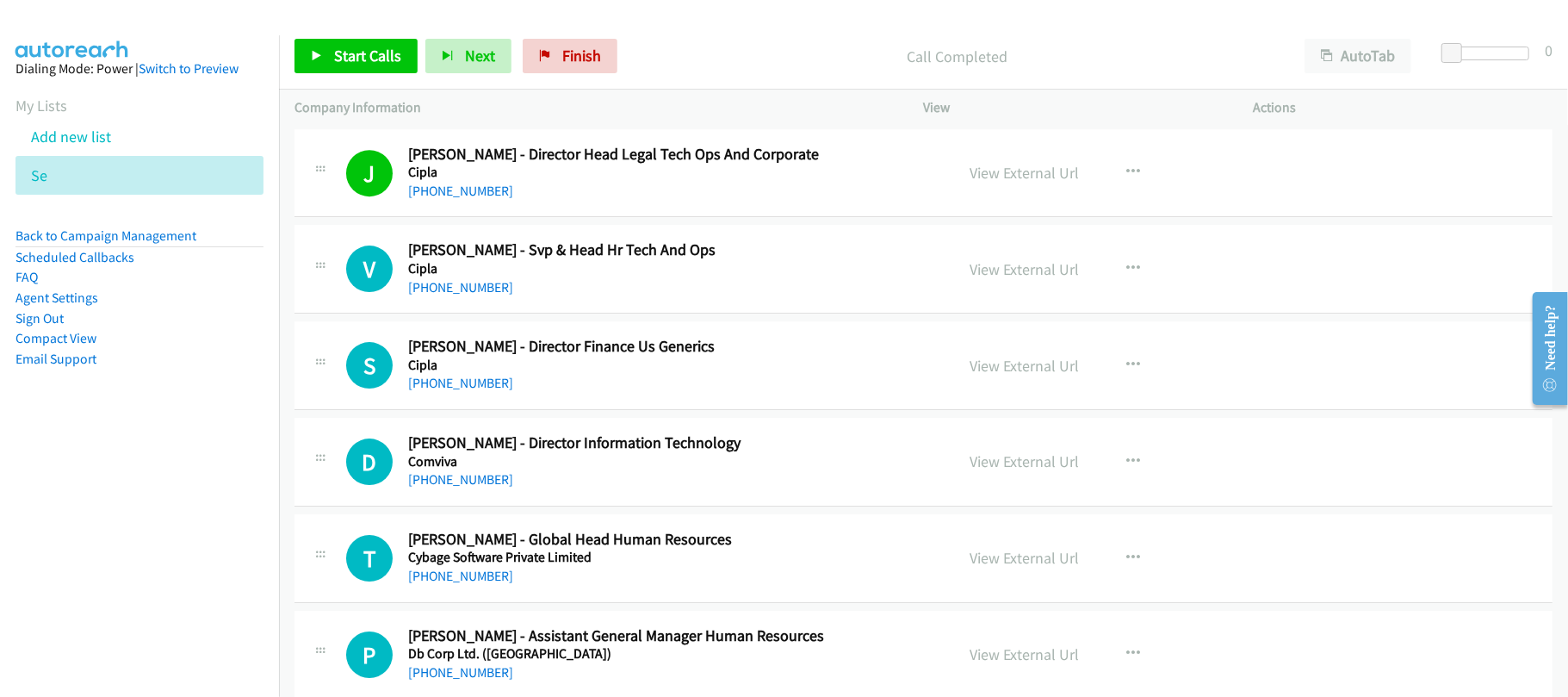
scroll to position [4073, 0]
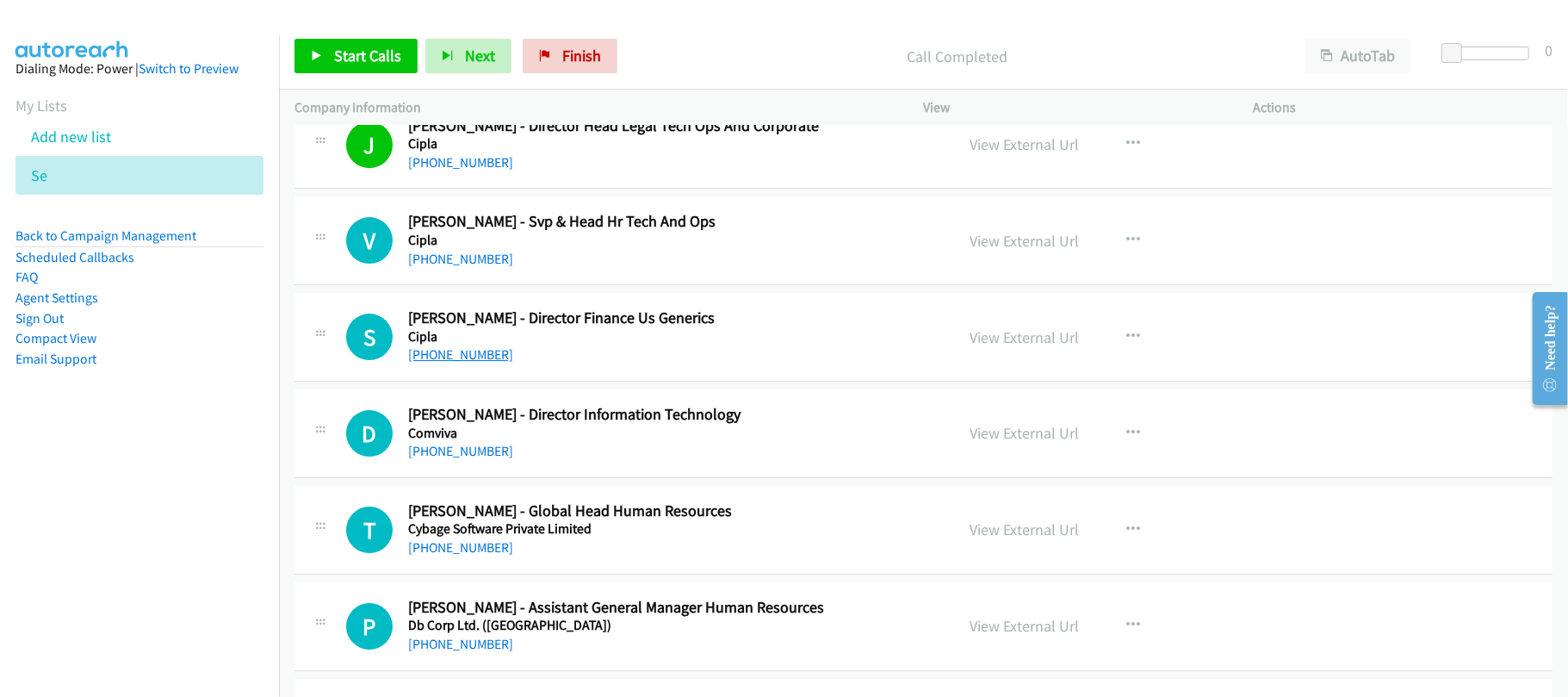
click at [485, 362] on link "+91 98201 82744" at bounding box center [461, 354] width 105 height 17
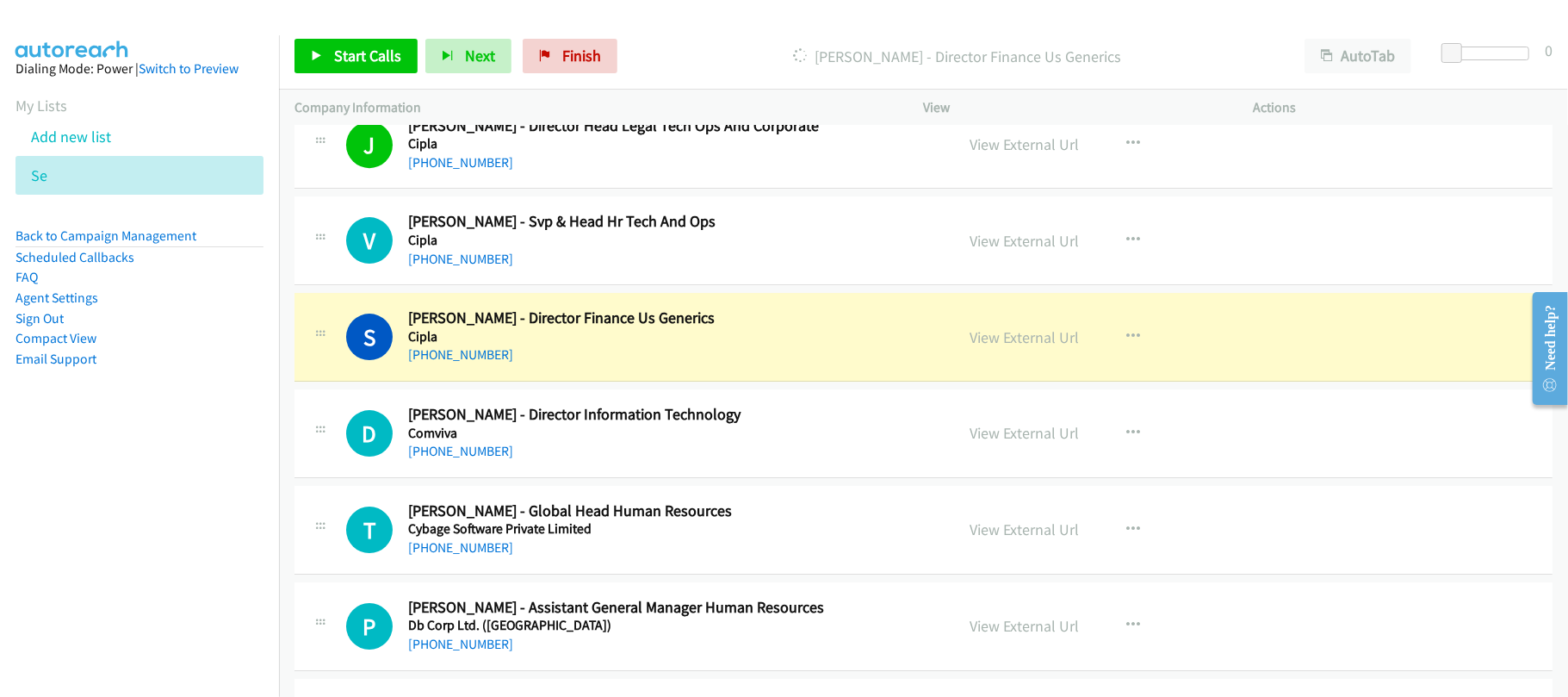
click at [590, 382] on div "S Callback Scheduled Shashwat Laheri - Director Finance Us Generics Cipla Asia/…" at bounding box center [924, 337] width 1258 height 89
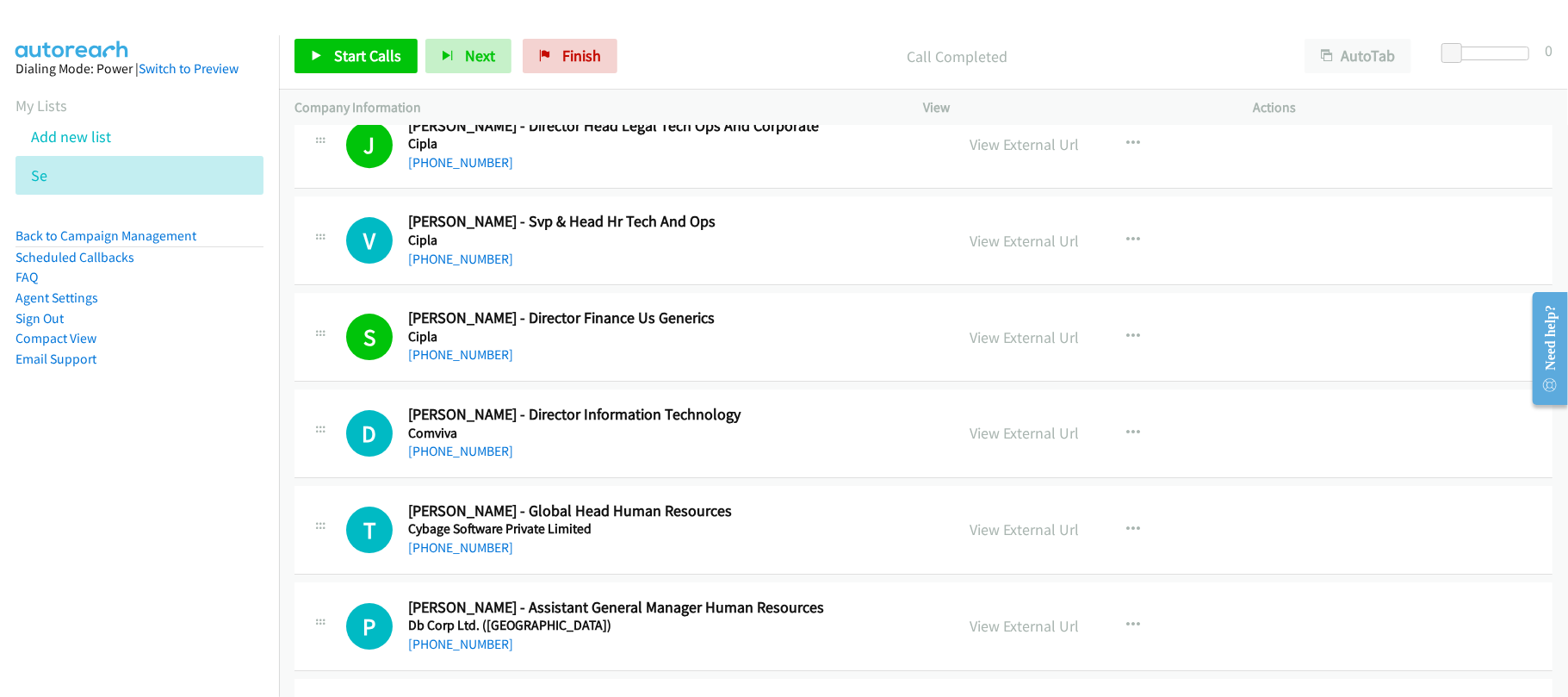
click at [570, 442] on h5 "Comviva" at bounding box center [669, 433] width 522 height 18
click at [452, 455] on link "+91 98999 39902" at bounding box center [461, 451] width 105 height 17
click at [484, 556] on link "+91 86000 13905" at bounding box center [461, 547] width 105 height 17
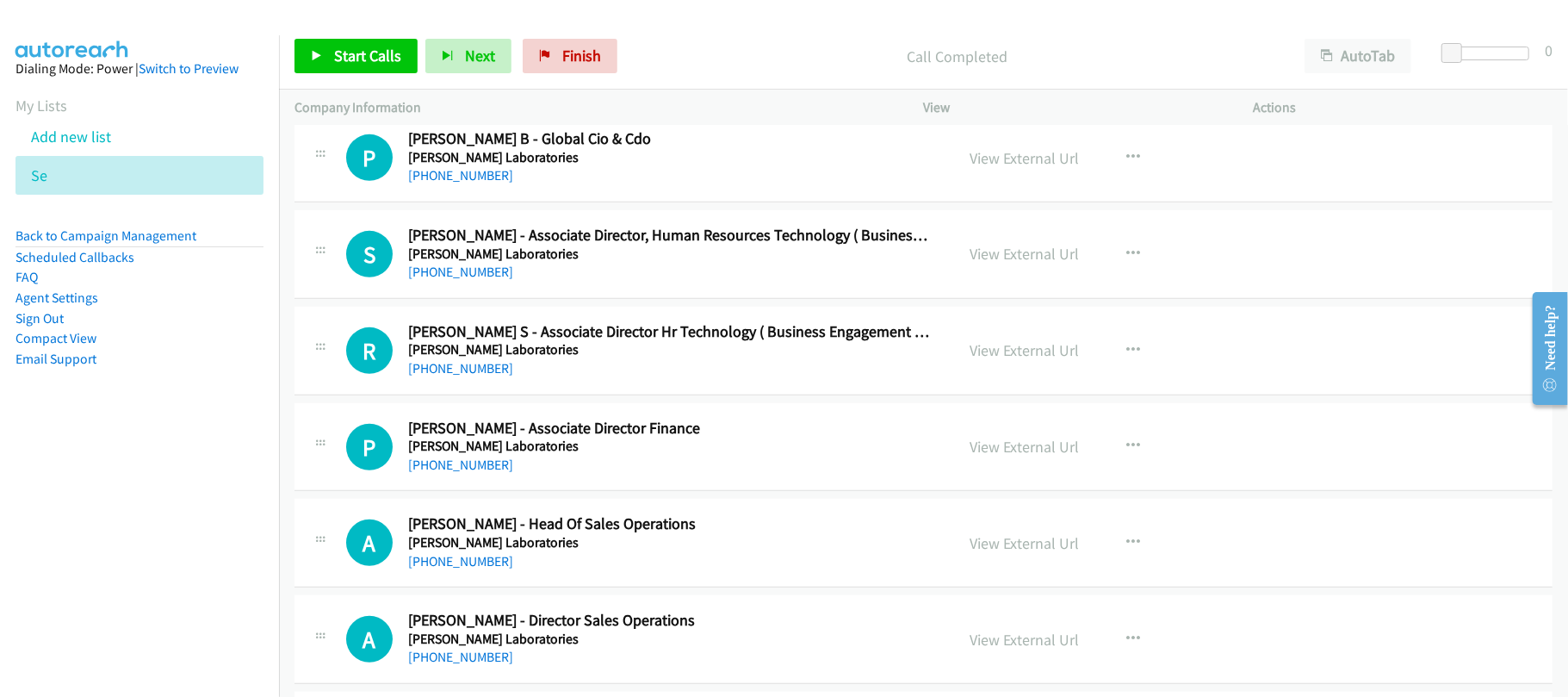
scroll to position [5450, 0]
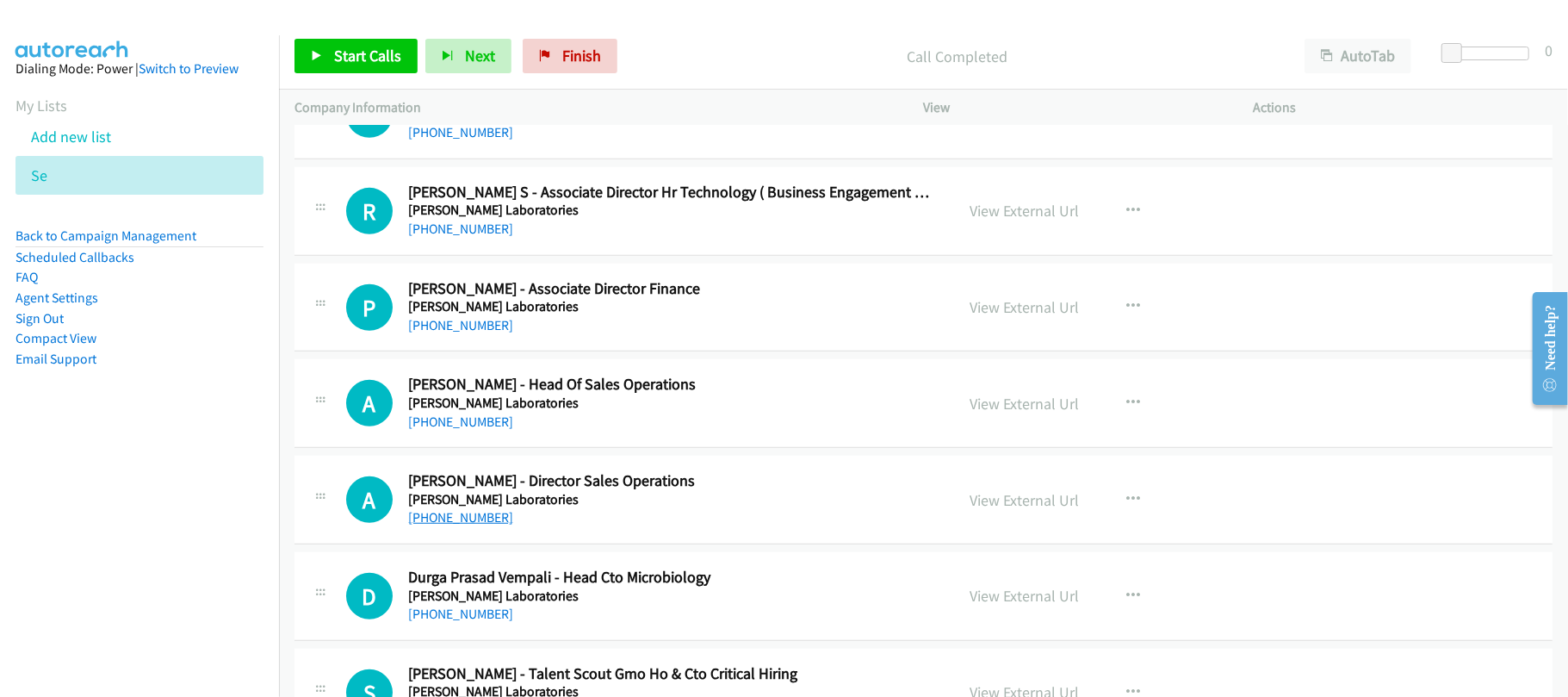
click at [490, 525] on link "+91 93944 39489" at bounding box center [461, 518] width 105 height 17
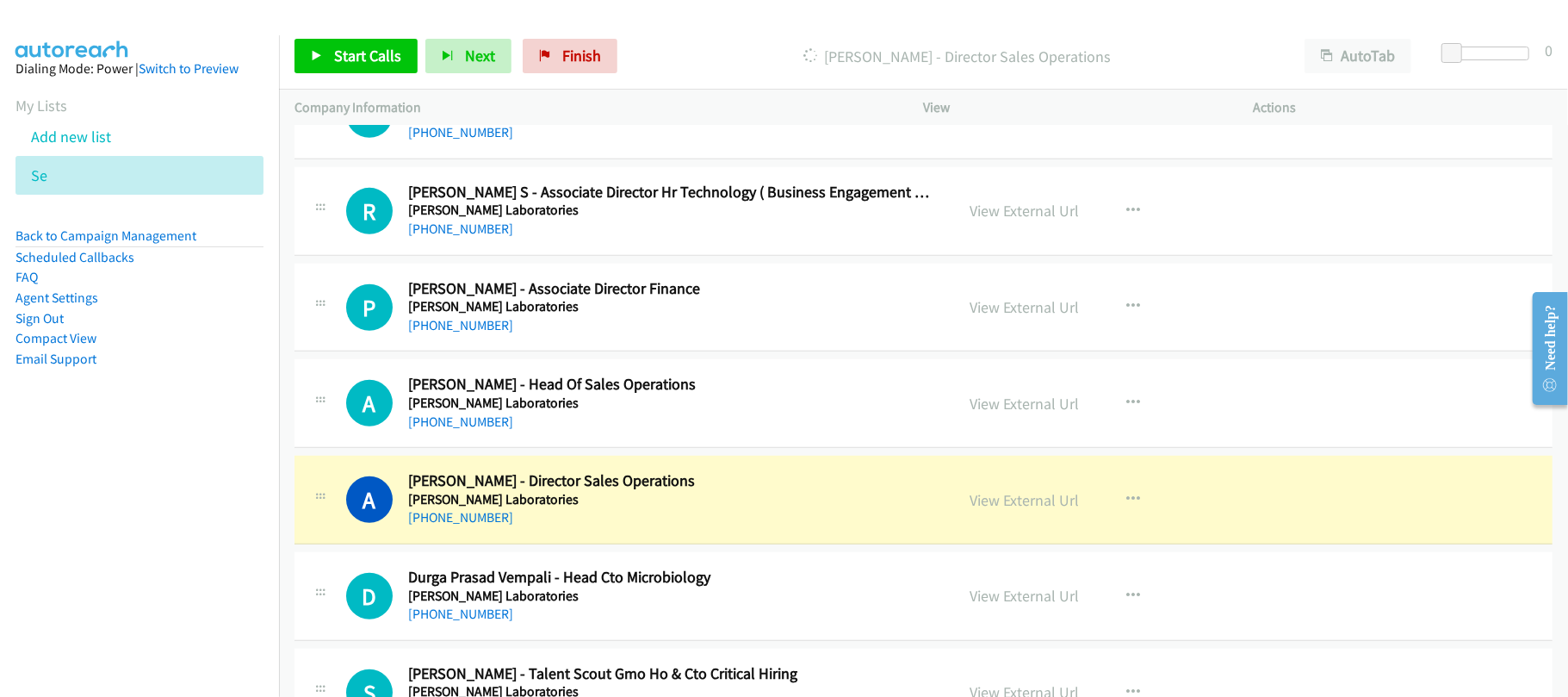
click at [631, 508] on h5 "Dr. Reddy's Laboratories" at bounding box center [669, 499] width 522 height 18
click at [982, 509] on link "View External Url" at bounding box center [1025, 499] width 109 height 19
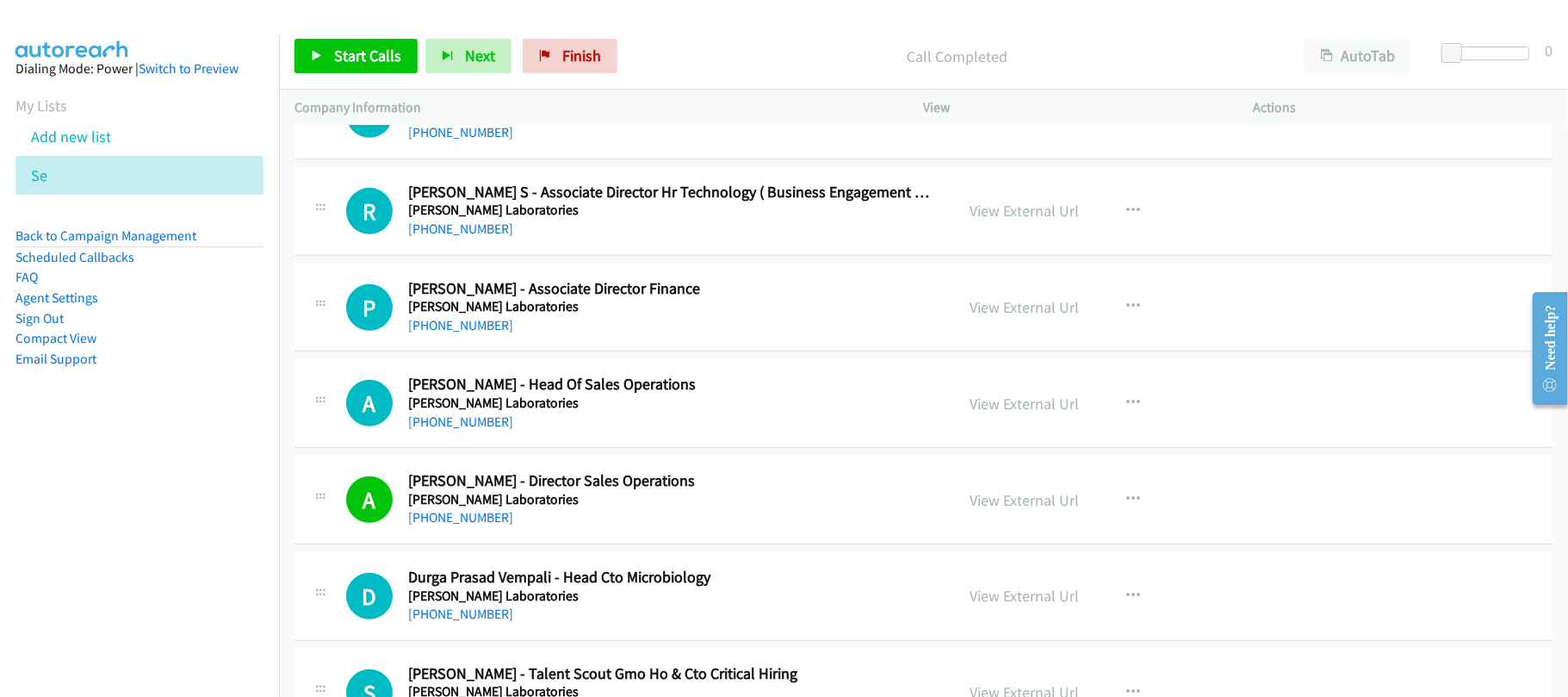
click at [583, 384] on div "A Callback Scheduled Alok Shrivastava - Head Of Sales Operations Dr. Reddy's La…" at bounding box center [924, 403] width 1258 height 89
click at [463, 430] on link "+91 90001 04143" at bounding box center [461, 422] width 105 height 17
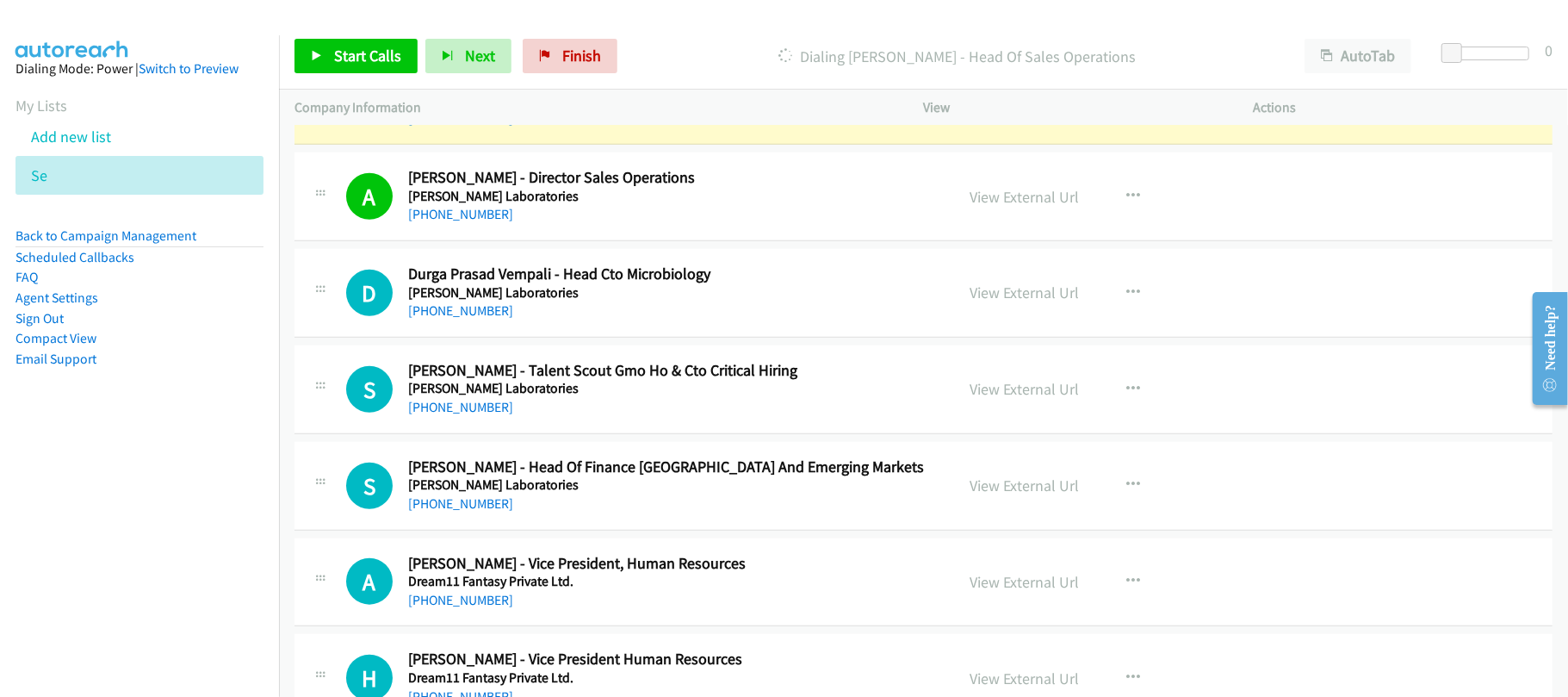
scroll to position [5795, 0]
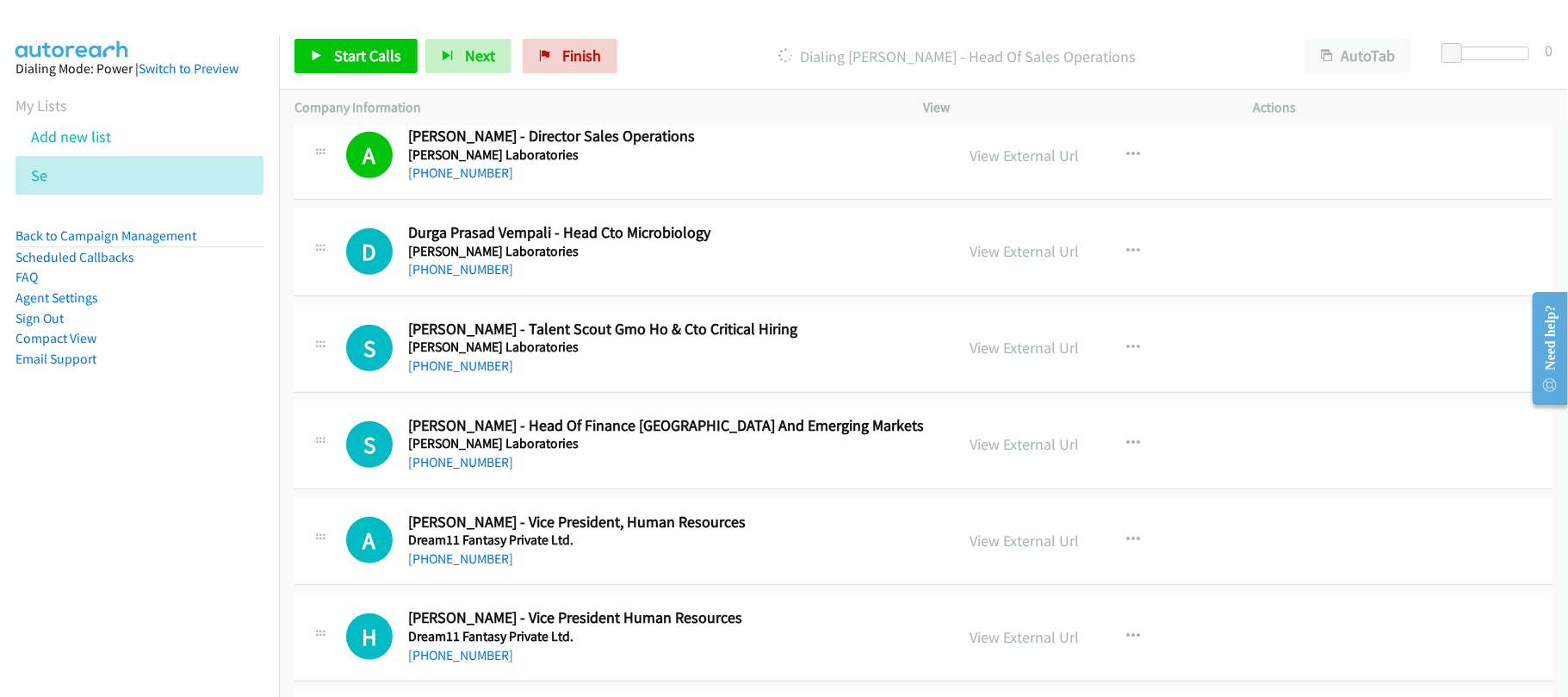
click at [545, 376] on div "+91 93943 41432" at bounding box center [669, 366] width 522 height 20
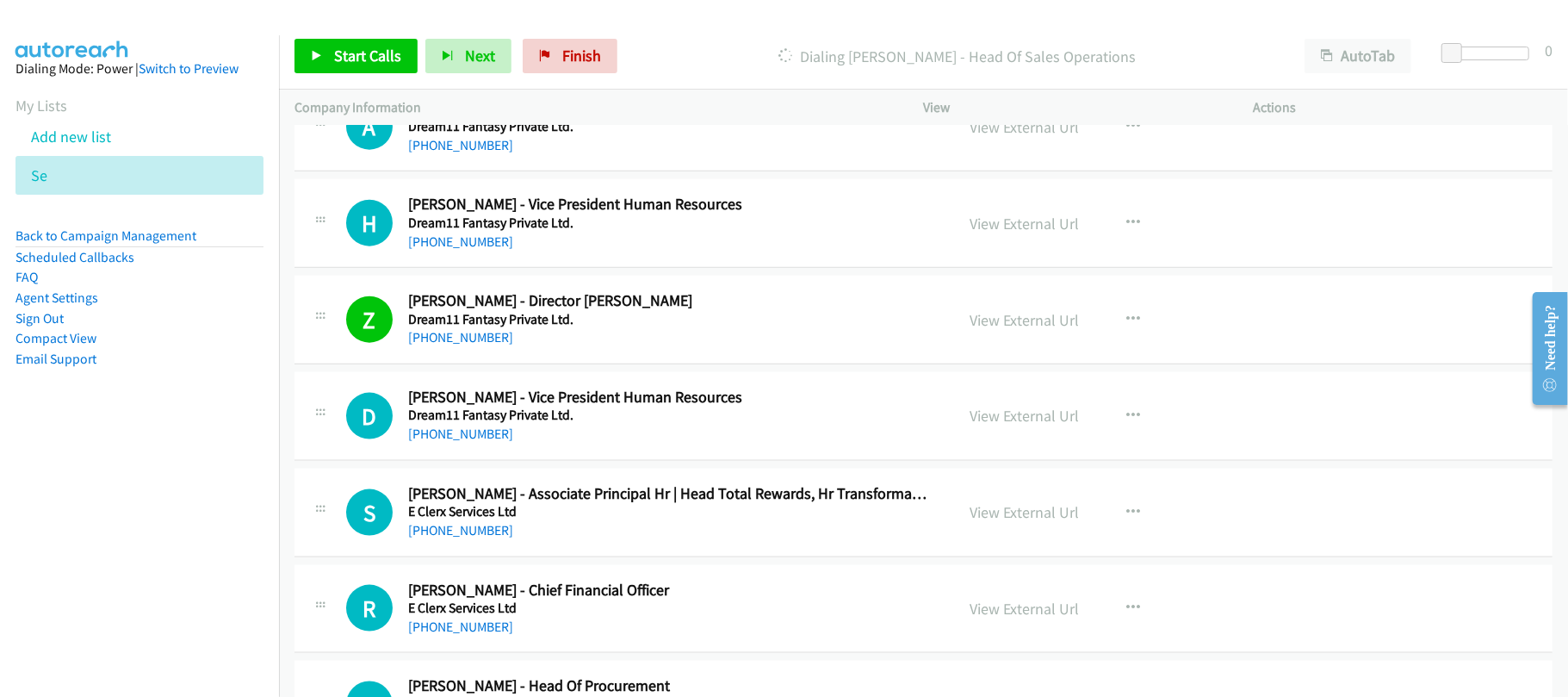
scroll to position [6255, 0]
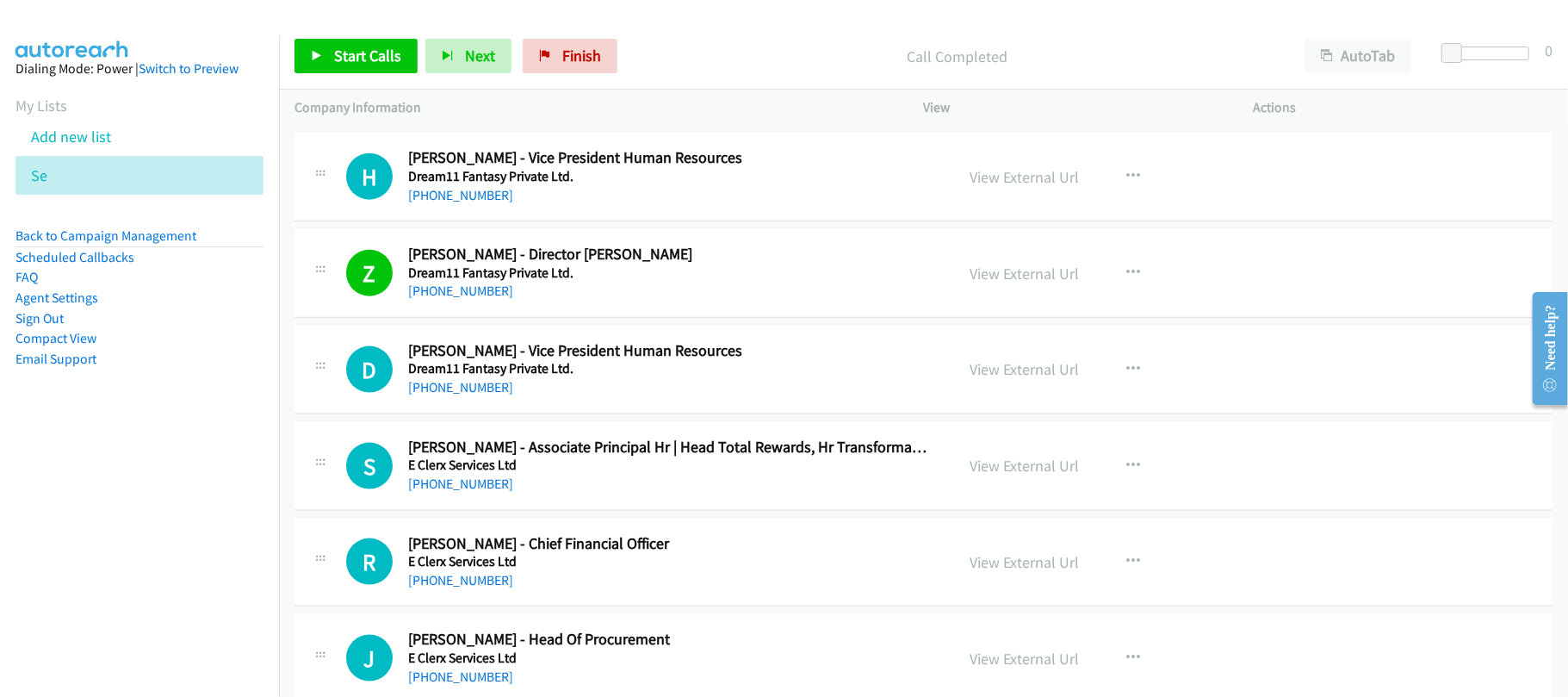
drag, startPoint x: 155, startPoint y: 475, endPoint x: 508, endPoint y: 346, distance: 375.8
click at [155, 475] on nav "Dialing Mode: Power | Switch to Preview My Lists Add new list Se Back to Campai…" at bounding box center [140, 384] width 280 height 697
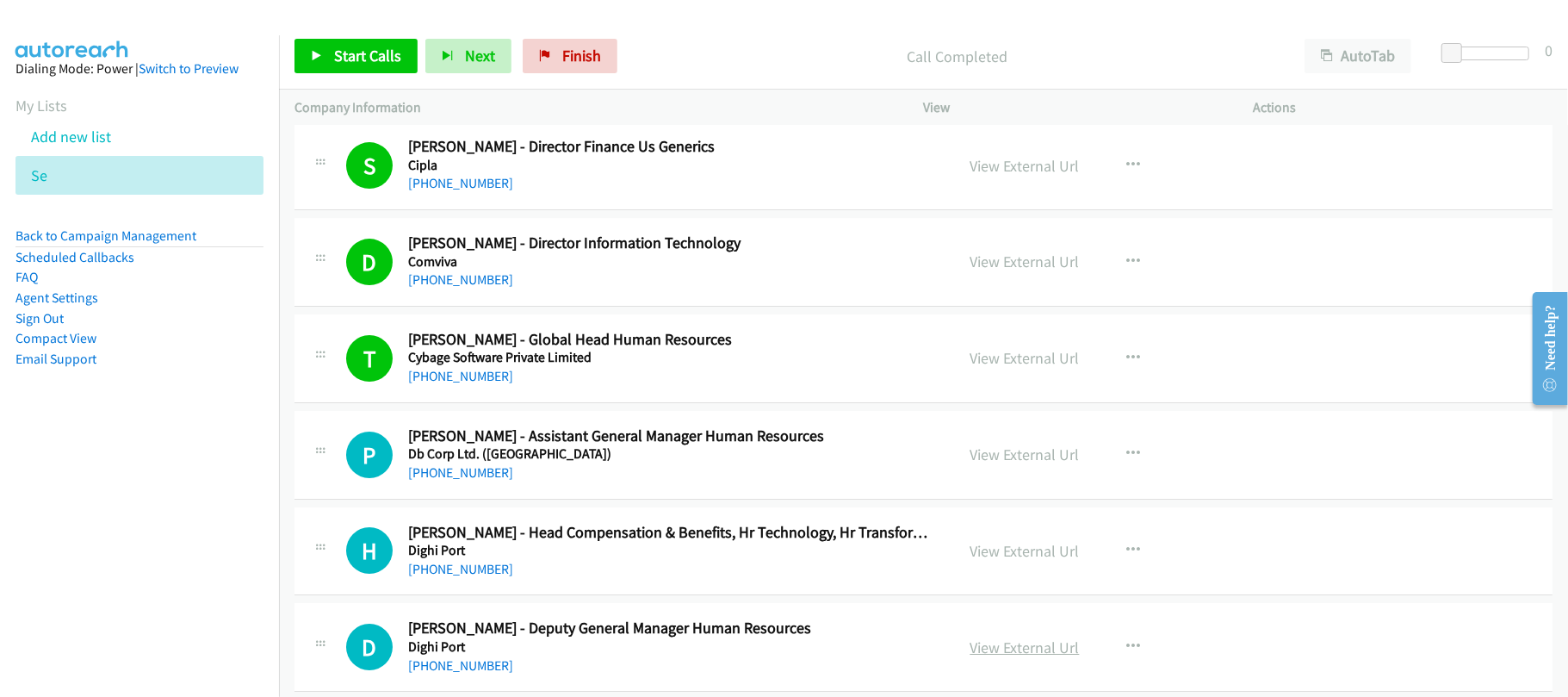
scroll to position [4556, 0]
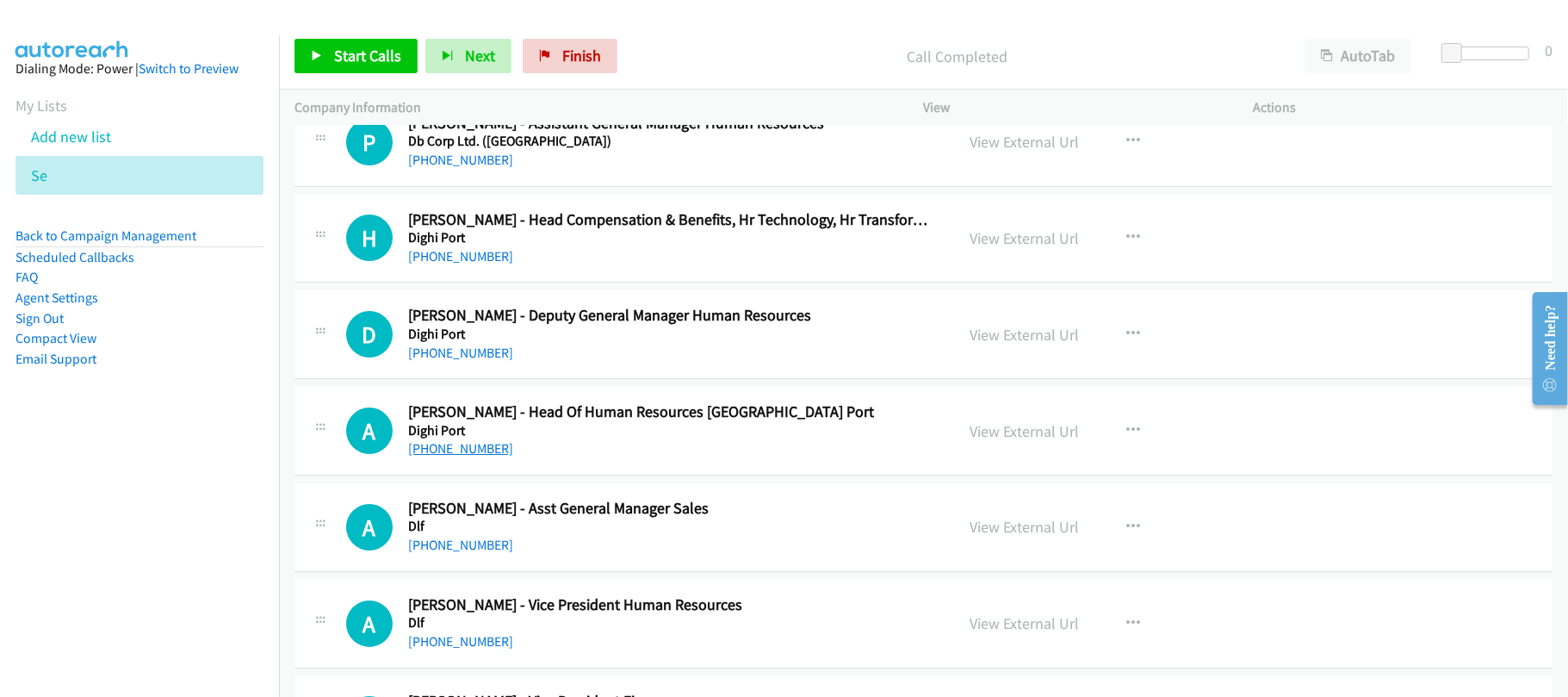
click at [425, 457] on link "+91 78749 33300" at bounding box center [461, 448] width 105 height 17
click at [551, 480] on td "A Callback Scheduled Annurag Dwivedi - Head Of Human Resources Krishnapatnam Po…" at bounding box center [924, 432] width 1289 height 96
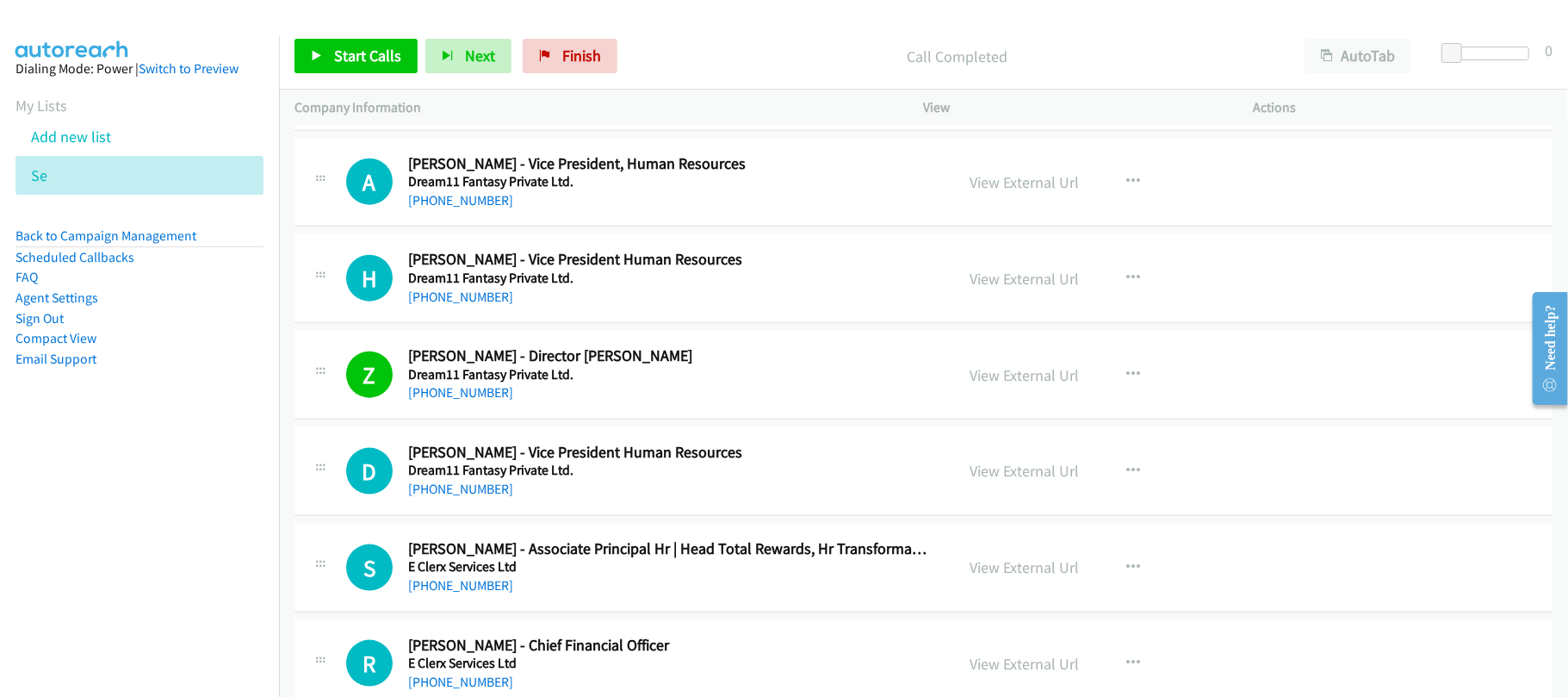
scroll to position [6393, 0]
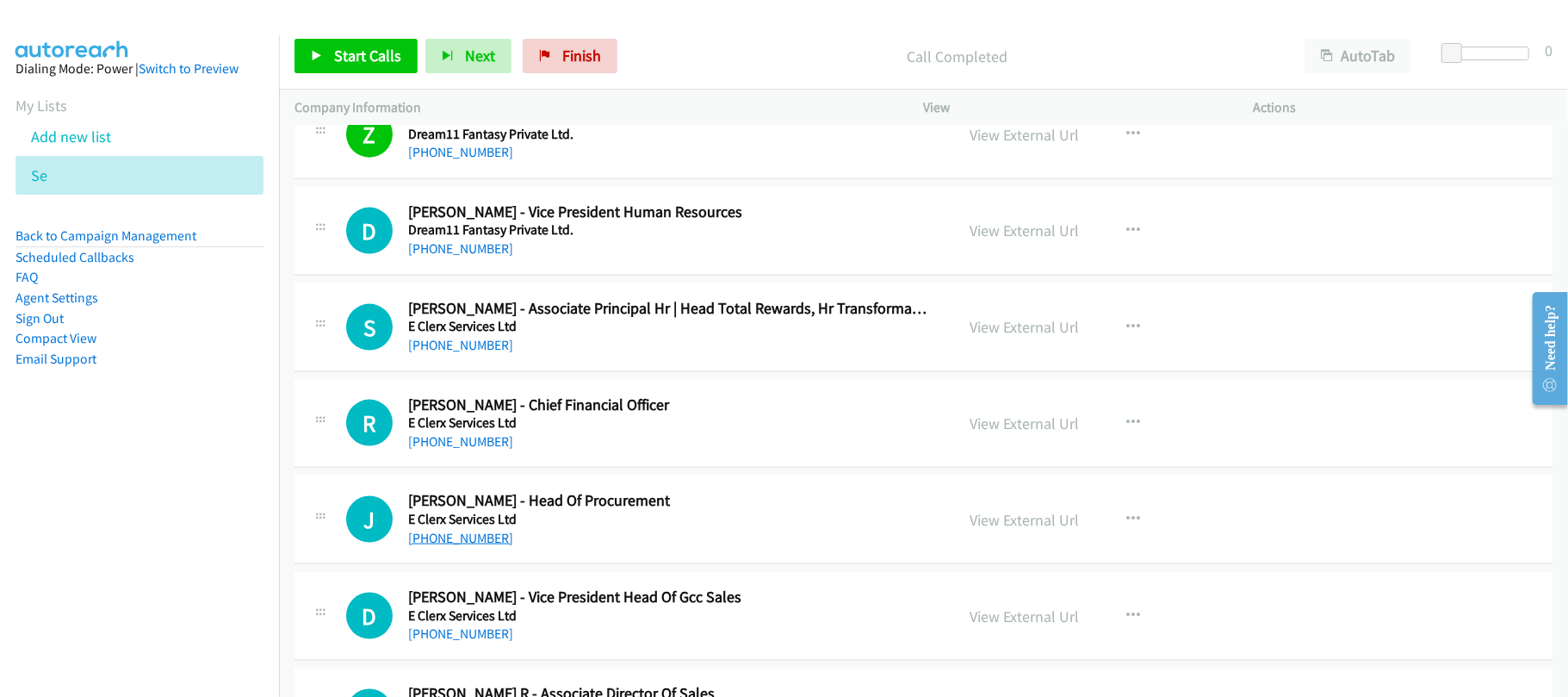
click at [459, 546] on link "+91 98202 70048" at bounding box center [461, 538] width 105 height 17
click at [593, 356] on div "+91 77025 55313" at bounding box center [669, 345] width 522 height 20
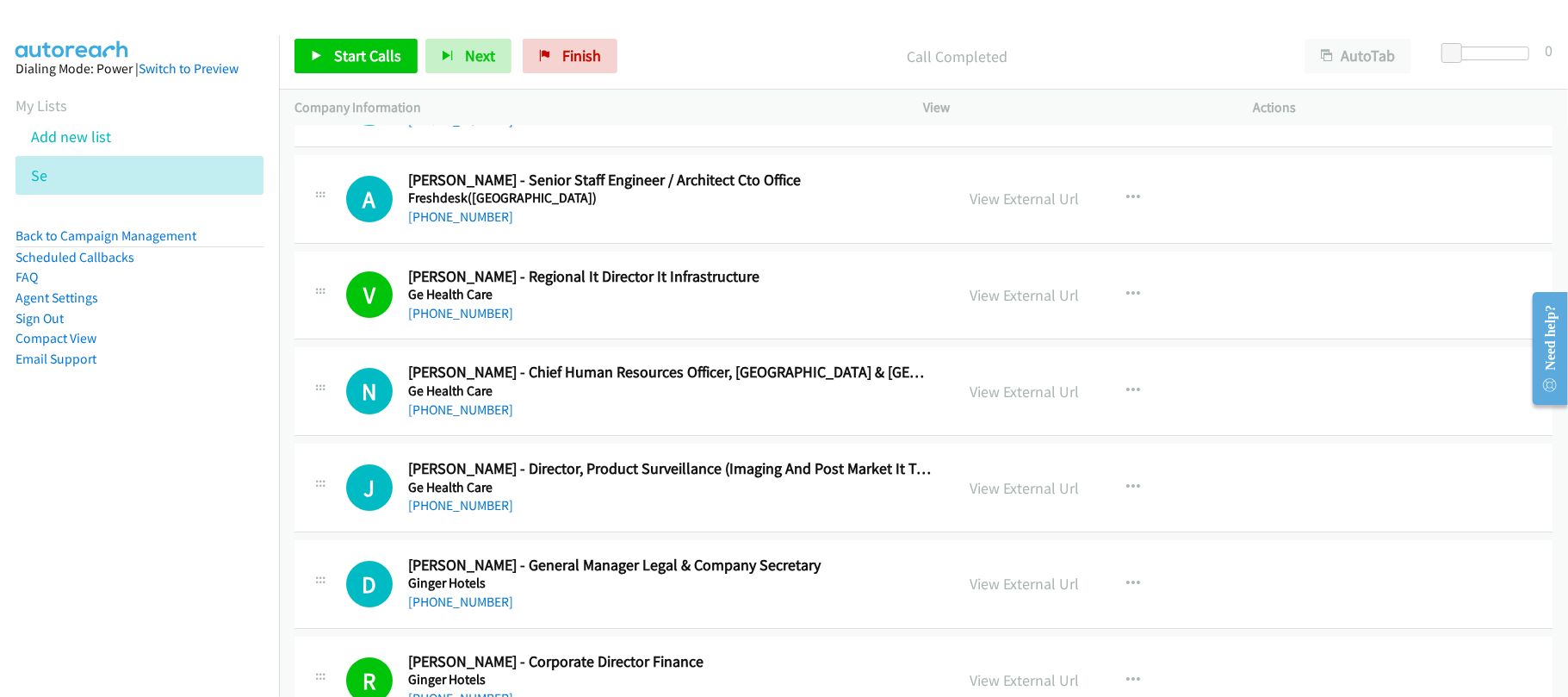
scroll to position [9149, 0]
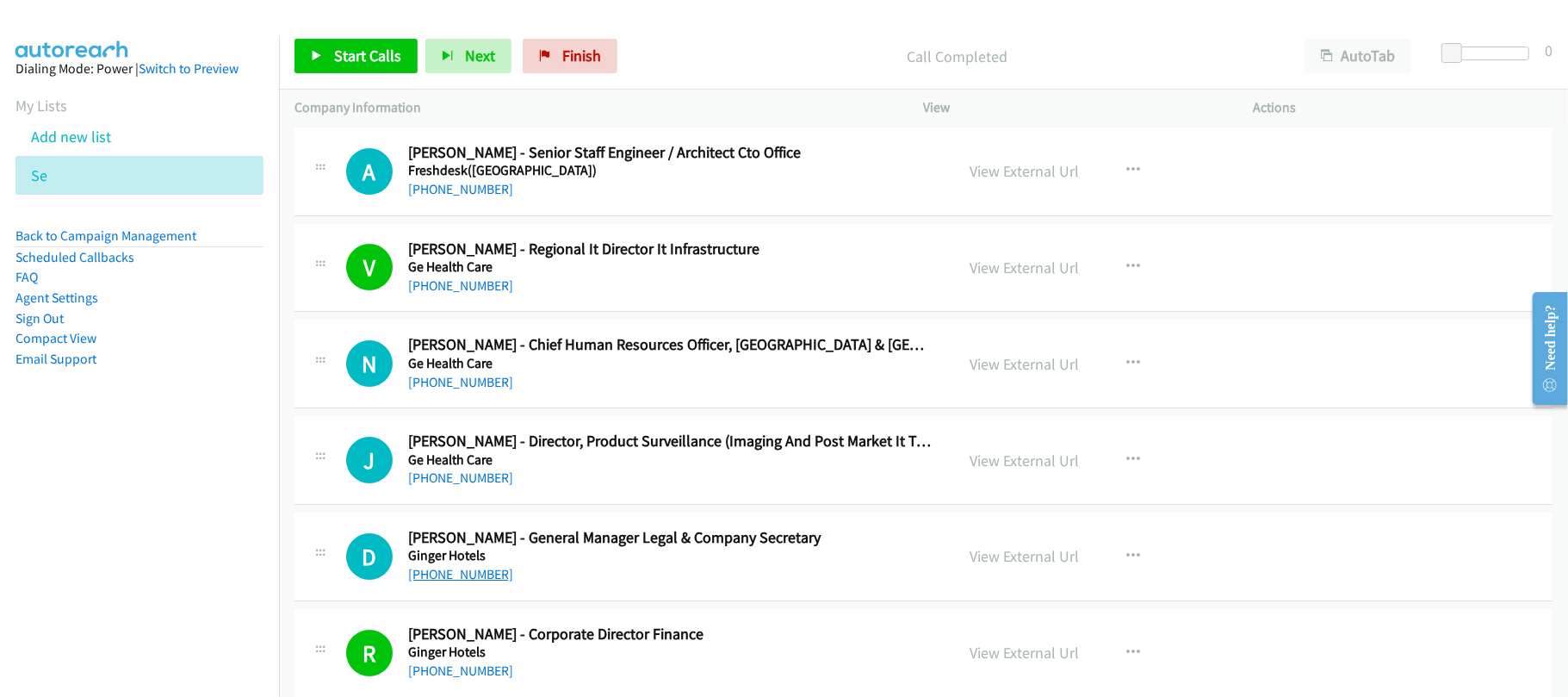
click at [480, 582] on link "+91 92231 77108" at bounding box center [461, 574] width 105 height 17
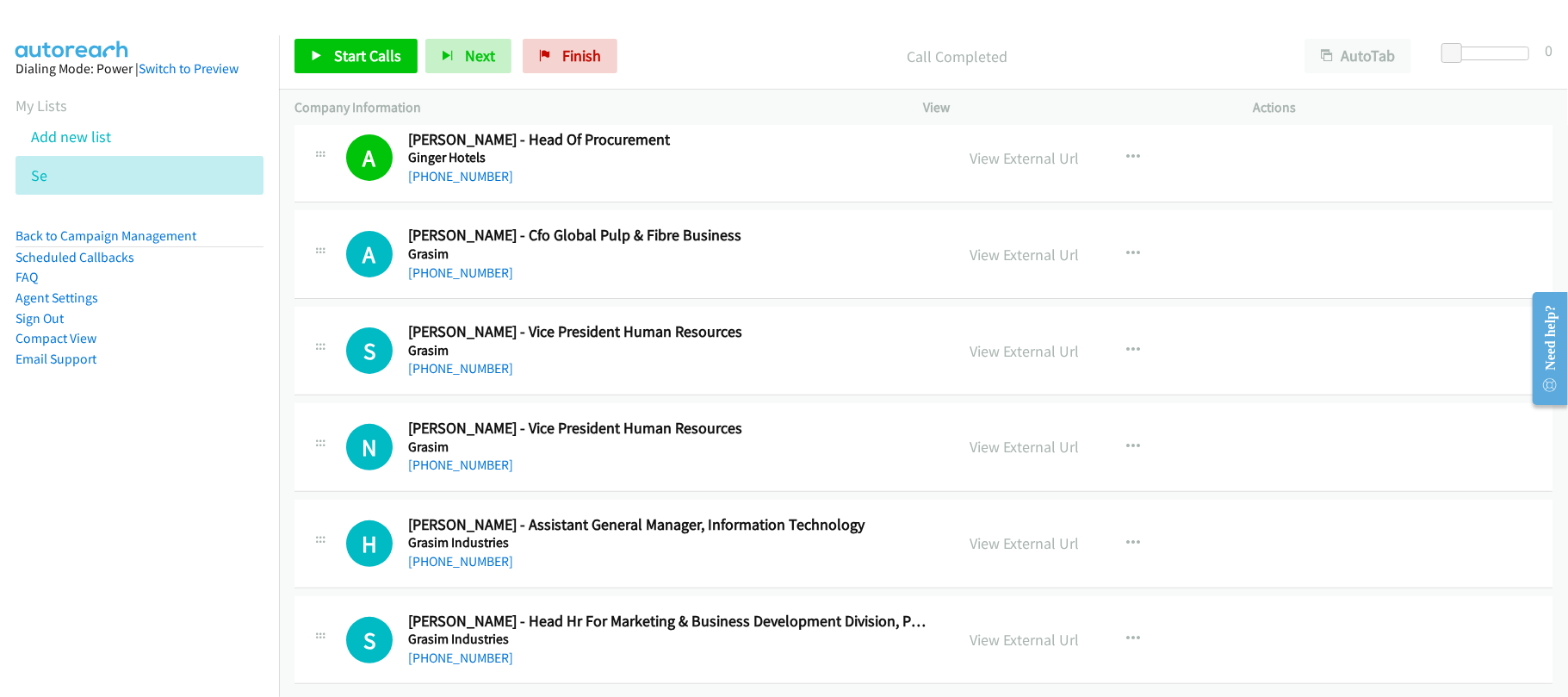
scroll to position [9786, 0]
click at [477, 360] on link "+91 77421 61777" at bounding box center [461, 368] width 105 height 17
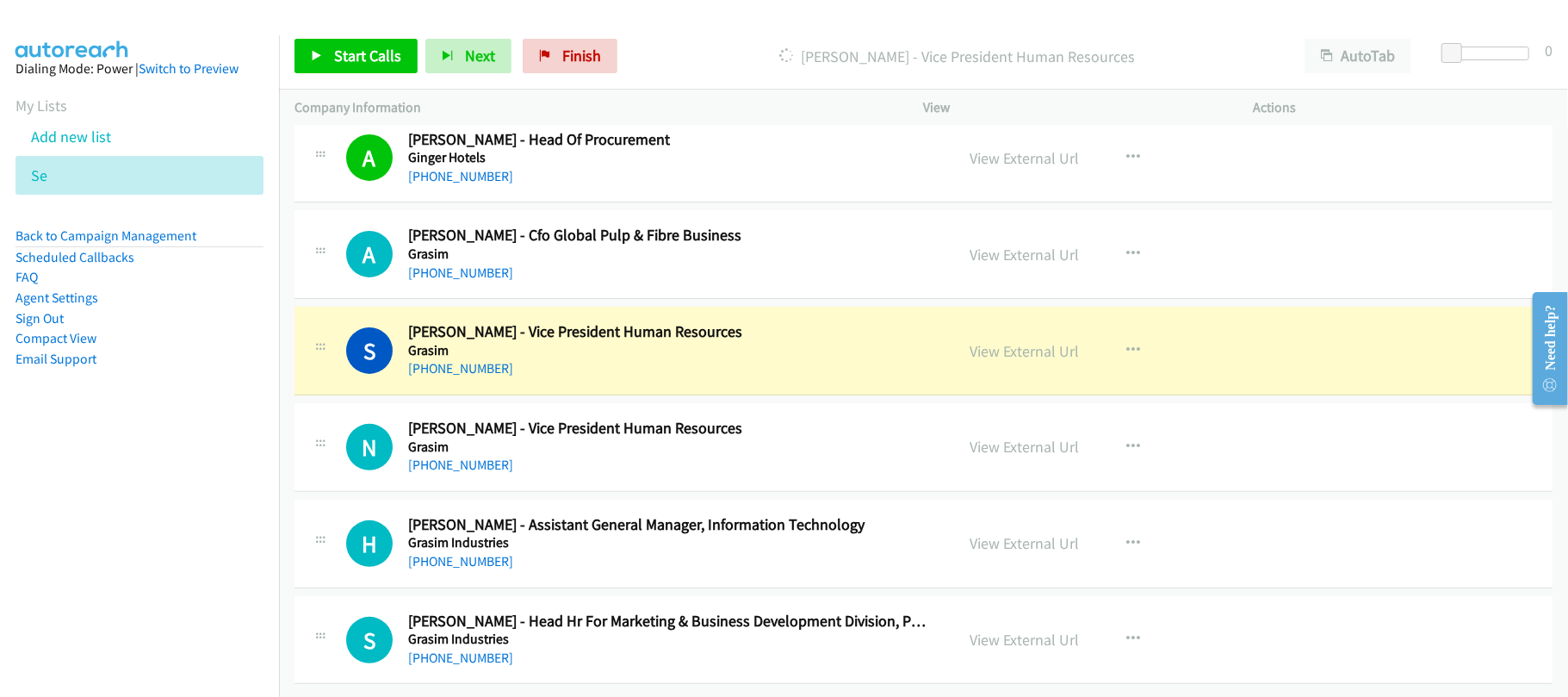
click at [603, 342] on h5 "Grasim" at bounding box center [669, 350] width 522 height 18
click at [1026, 341] on link "View External Url" at bounding box center [1025, 350] width 109 height 19
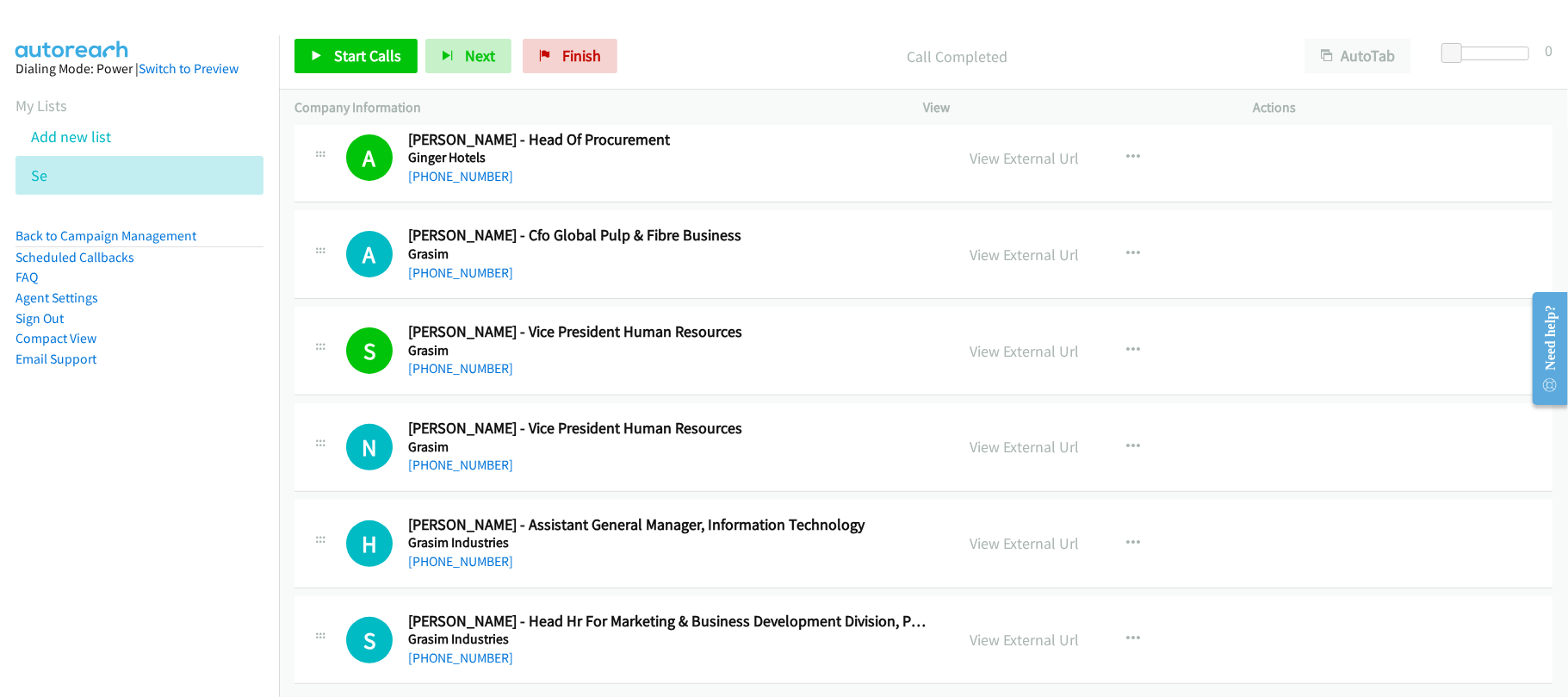
click at [784, 49] on p "Call Completed" at bounding box center [957, 55] width 633 height 23
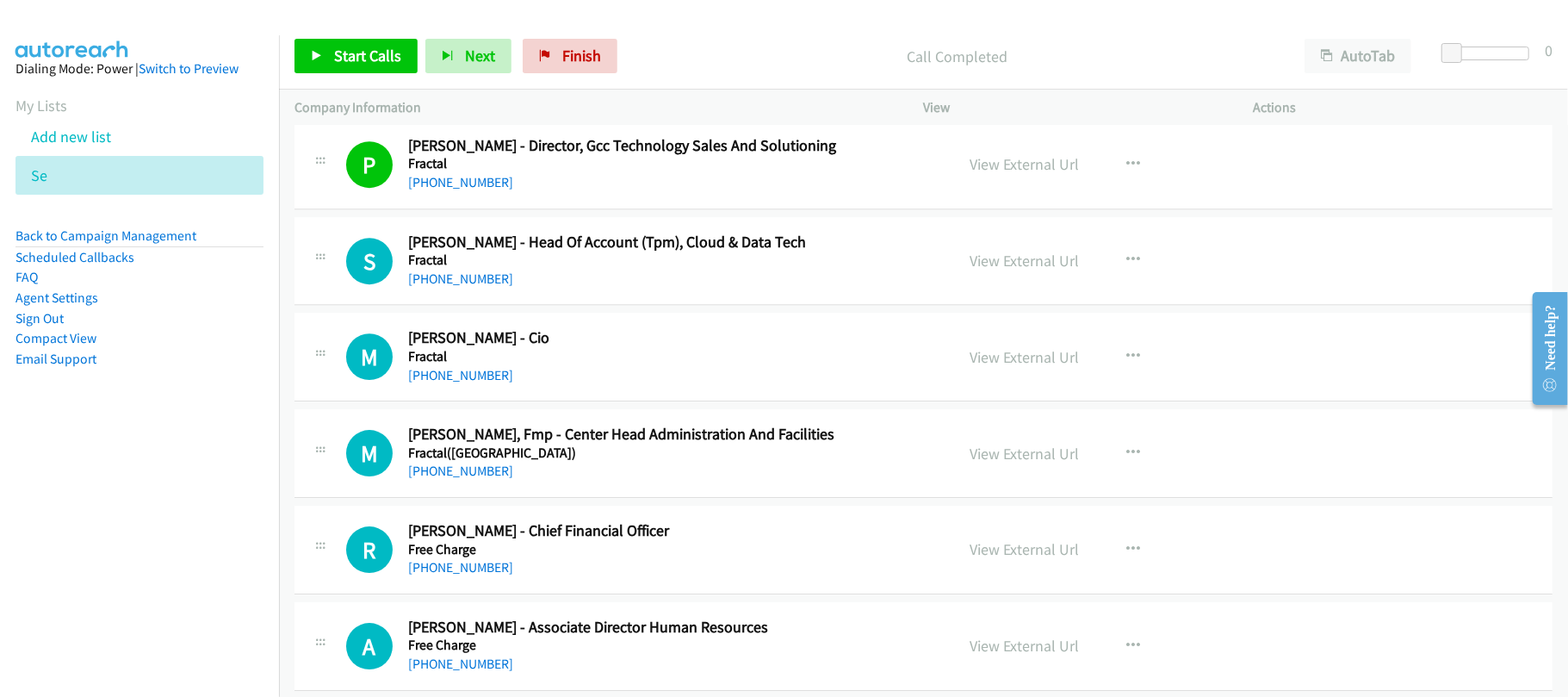
scroll to position [8523, 0]
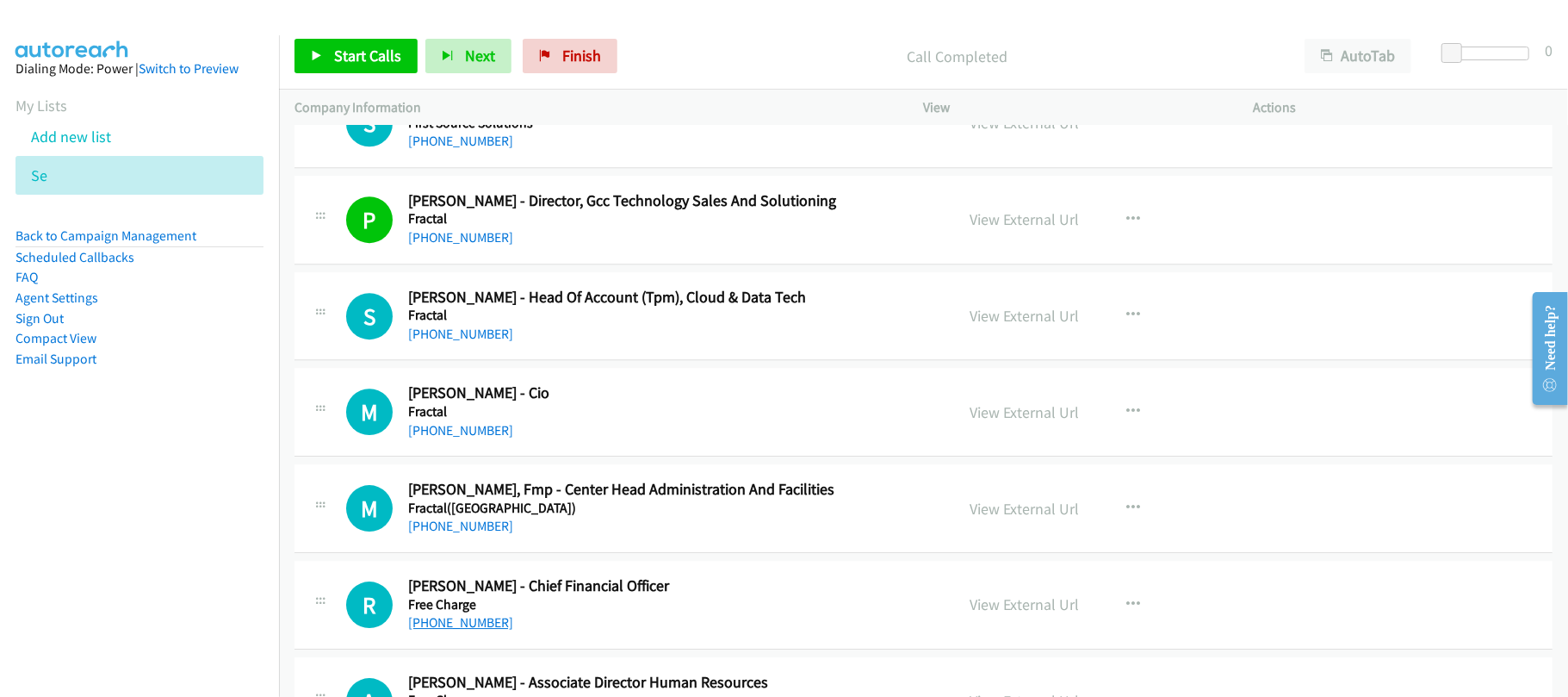
click at [493, 630] on link "+91 81302 54449" at bounding box center [461, 622] width 105 height 17
click at [599, 421] on h5 "Fractal" at bounding box center [669, 411] width 522 height 18
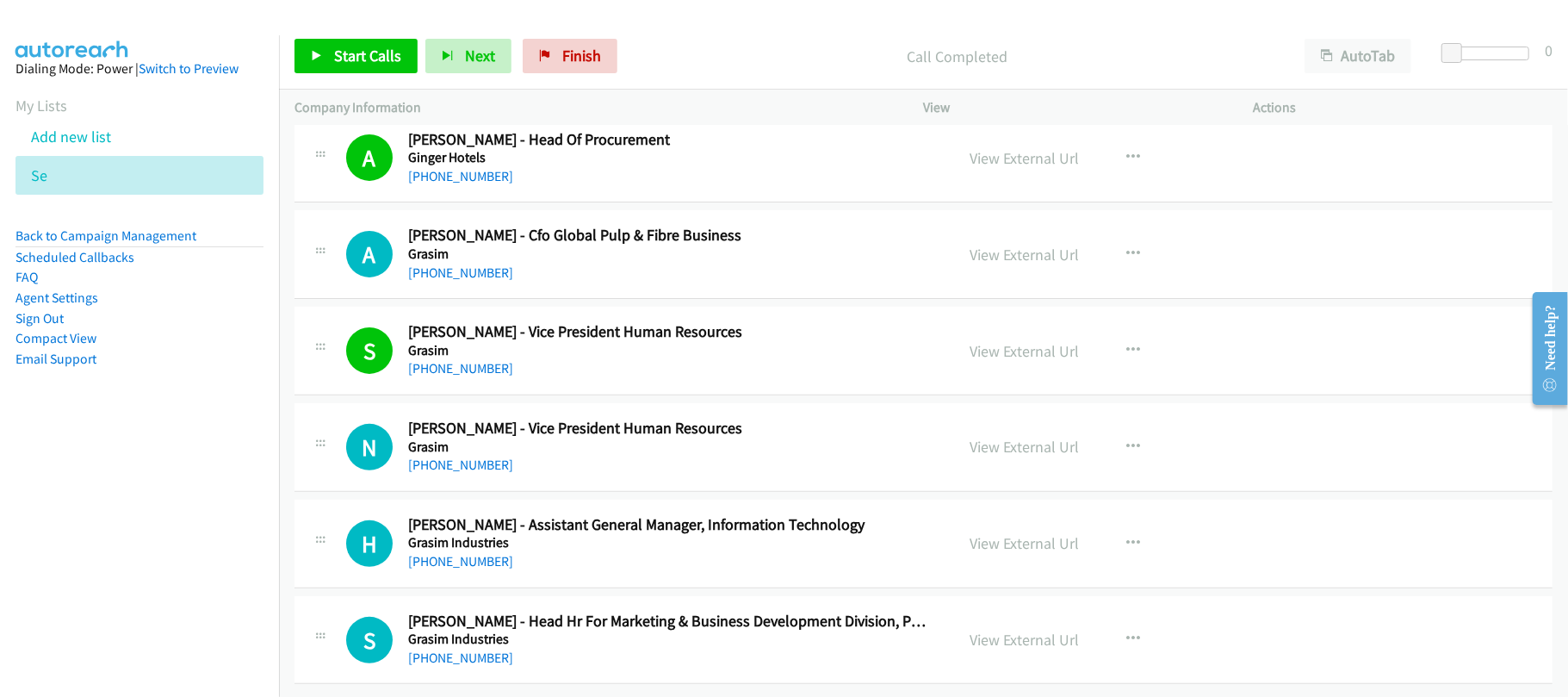
scroll to position [9786, 0]
click at [462, 457] on link "+91 99989 84588" at bounding box center [461, 465] width 105 height 17
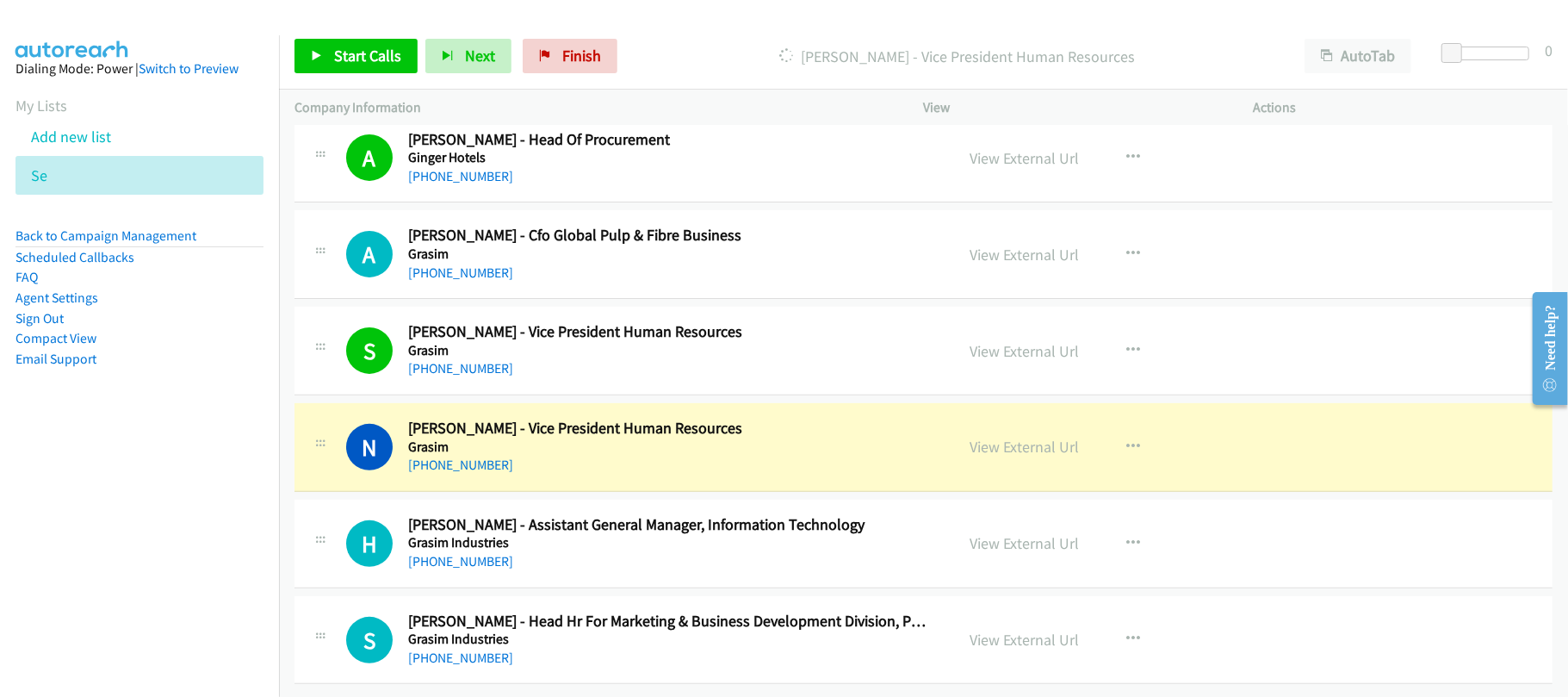
click at [607, 455] on div "+91 99989 84588" at bounding box center [669, 465] width 522 height 20
click at [998, 436] on link "View External Url" at bounding box center [1025, 446] width 109 height 19
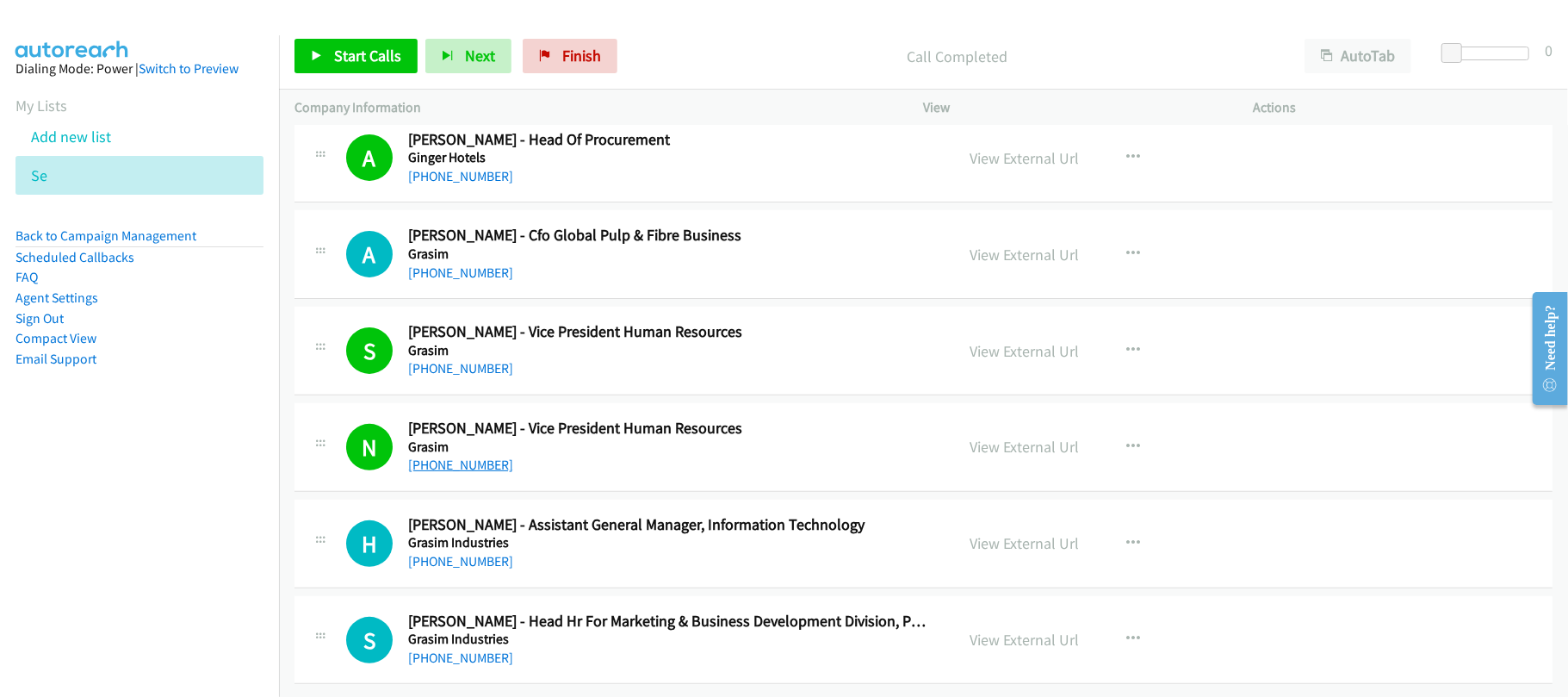
click at [429, 457] on link "+91 99989 84588" at bounding box center [461, 465] width 105 height 17
drag, startPoint x: 582, startPoint y: 446, endPoint x: 632, endPoint y: 410, distance: 61.6
click at [582, 455] on div "+91 99989 84588" at bounding box center [669, 465] width 522 height 20
click at [552, 56] on link "Finish" at bounding box center [570, 55] width 94 height 34
